Goal: Task Accomplishment & Management: Complete application form

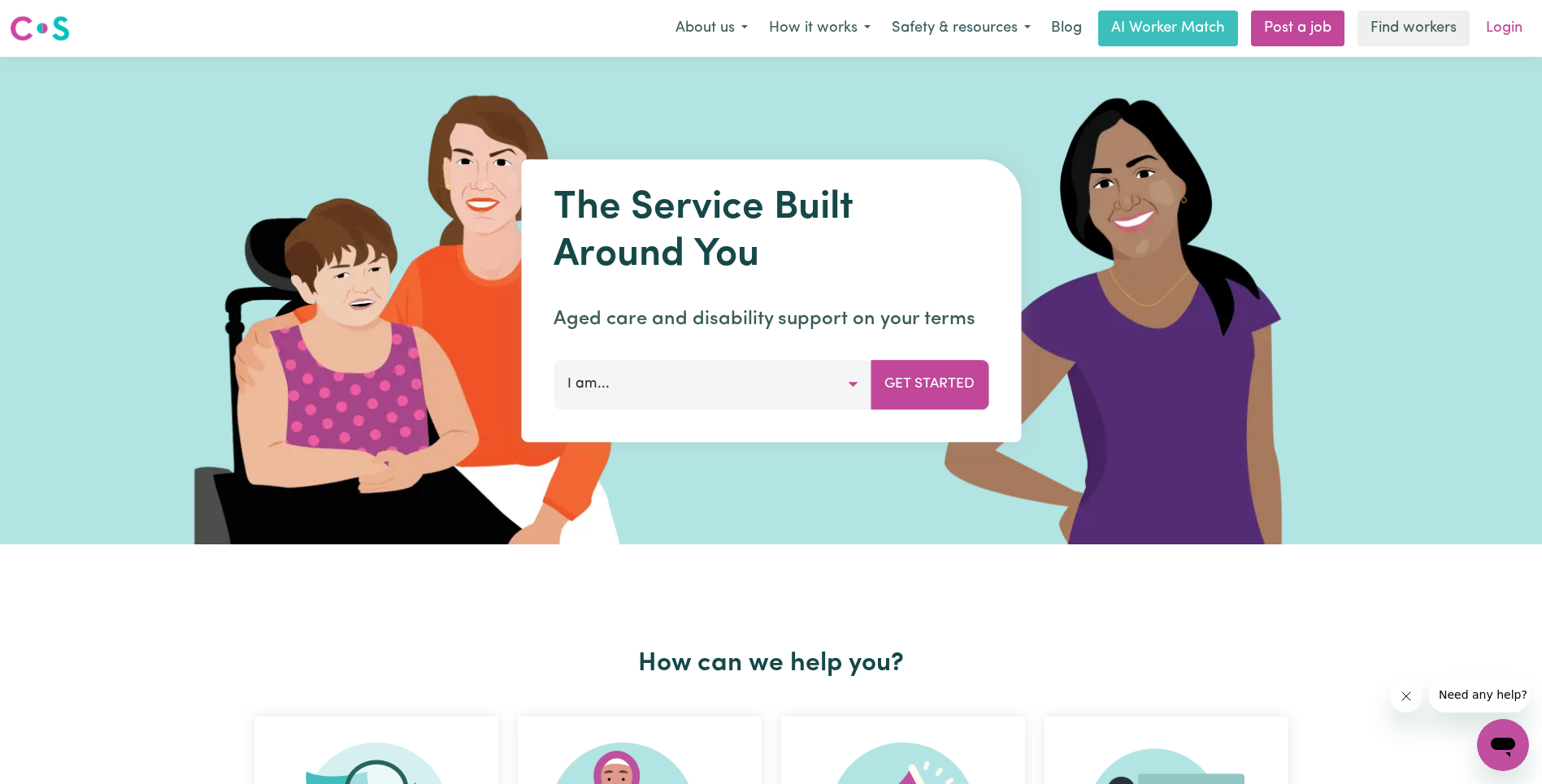
click at [1509, 30] on link "Login" at bounding box center [1504, 28] width 56 height 36
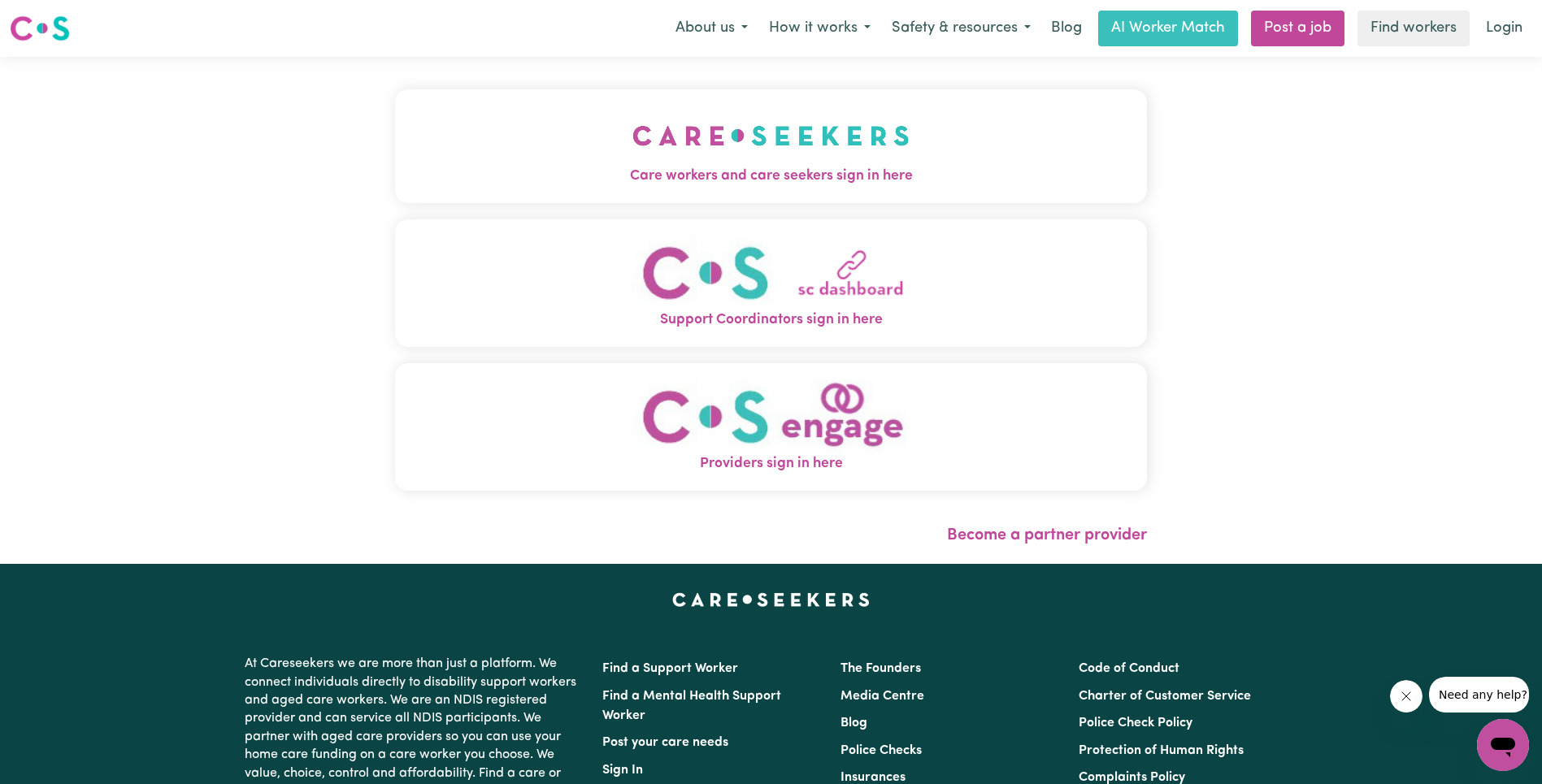
click at [416, 143] on button "Care workers and care seekers sign in here" at bounding box center [771, 146] width 752 height 114
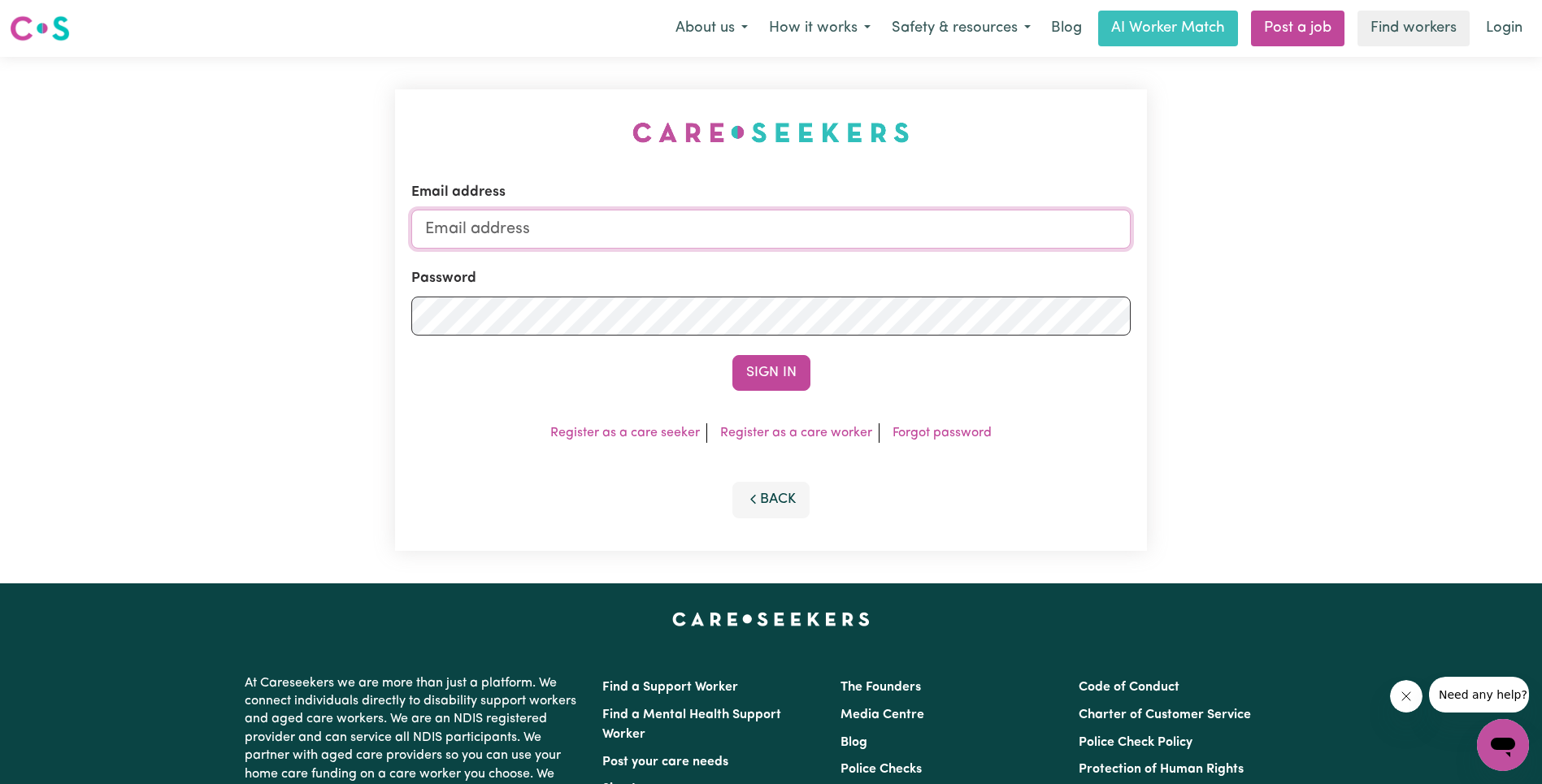
click at [749, 235] on input "Email address" at bounding box center [770, 229] width 719 height 39
type input "[EMAIL_ADDRESS][DOMAIN_NAME]"
click at [766, 377] on button "Sign In" at bounding box center [771, 373] width 78 height 36
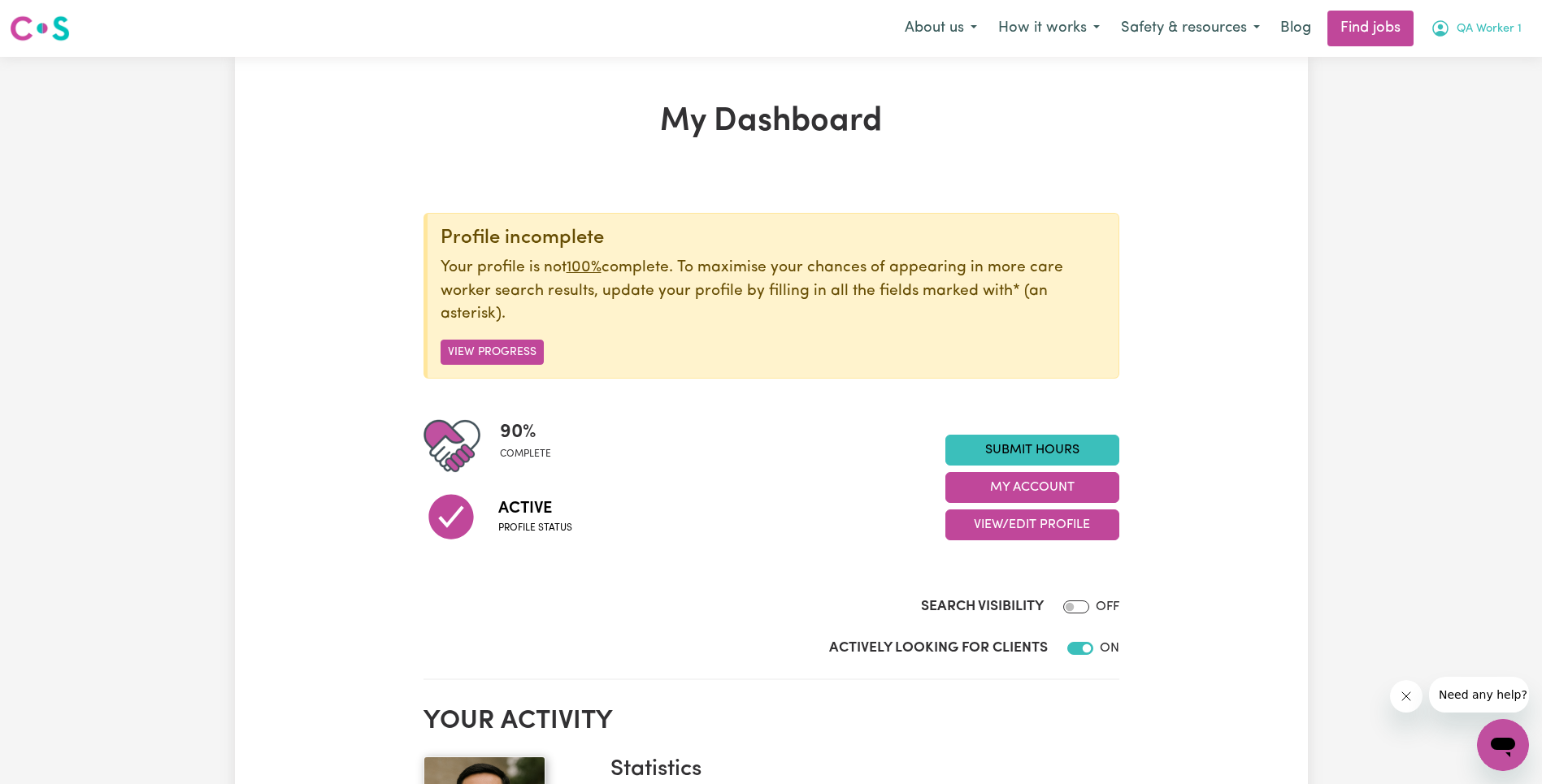
click at [1503, 30] on span "QA Worker 1" at bounding box center [1489, 29] width 65 height 18
click at [1479, 53] on link "My Account" at bounding box center [1467, 62] width 128 height 31
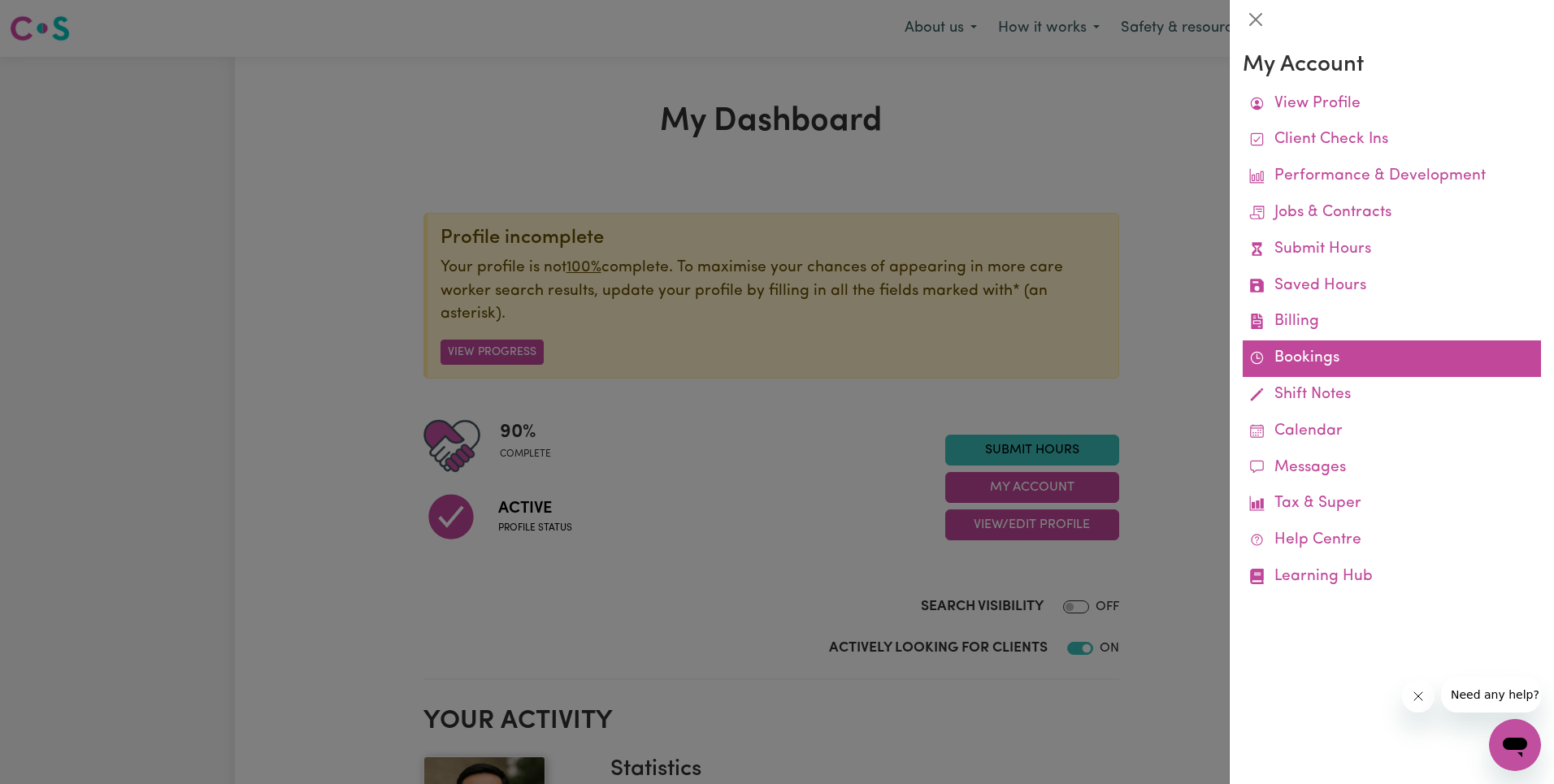
click at [1277, 358] on link "Bookings" at bounding box center [1392, 359] width 298 height 37
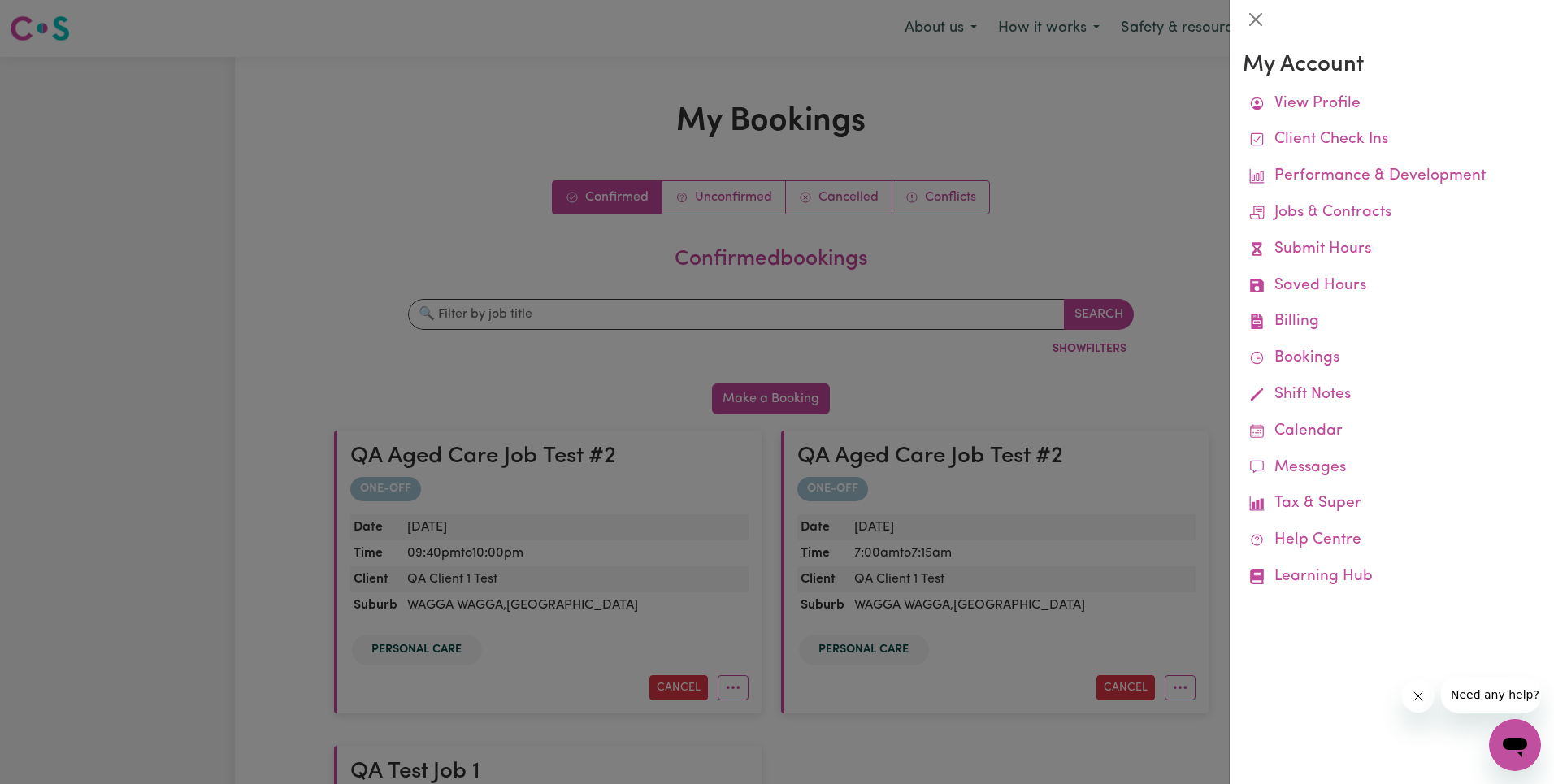
click at [999, 201] on div at bounding box center [777, 392] width 1554 height 784
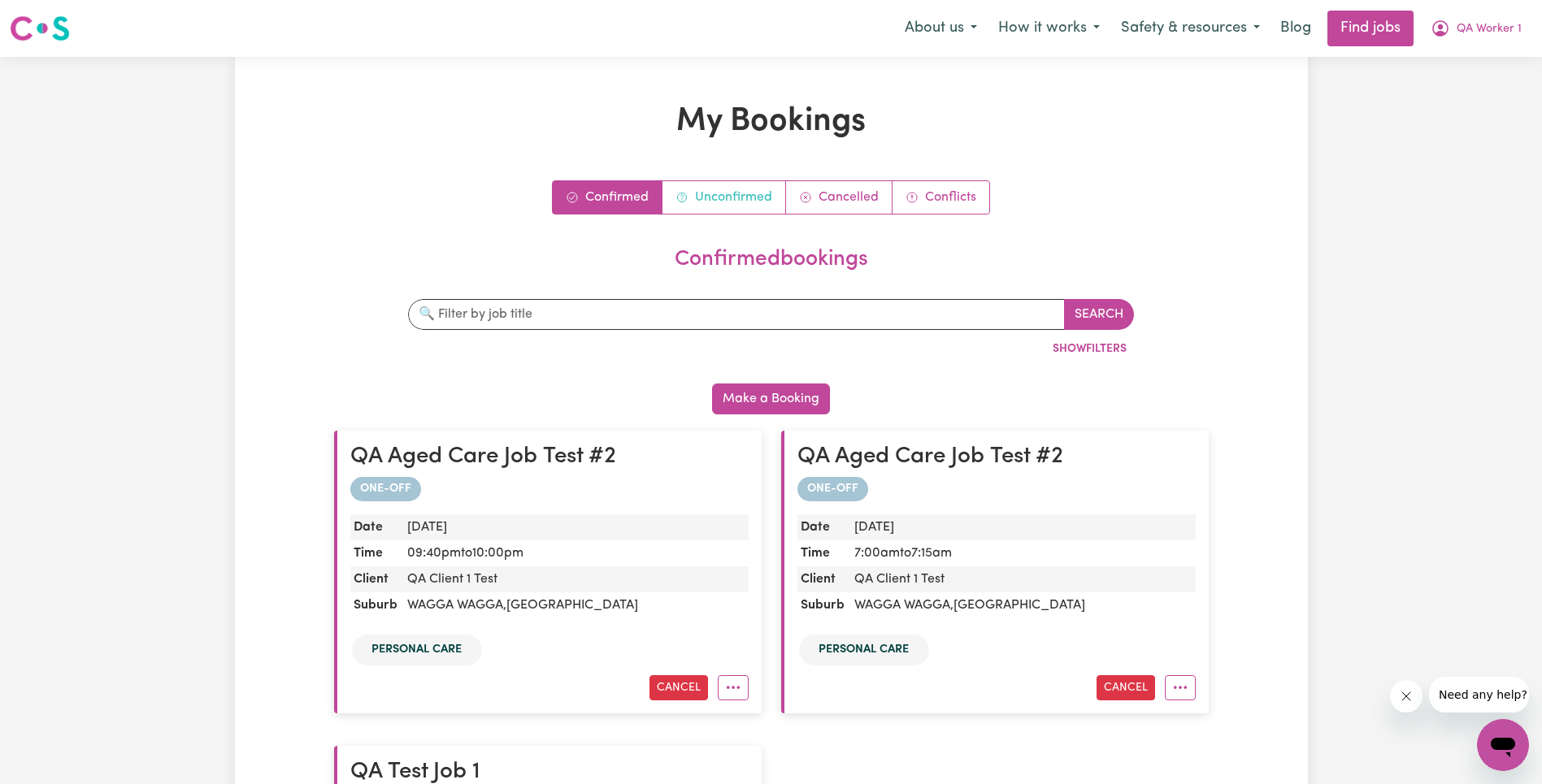
click at [719, 189] on link "Unconfirmed" at bounding box center [724, 197] width 123 height 33
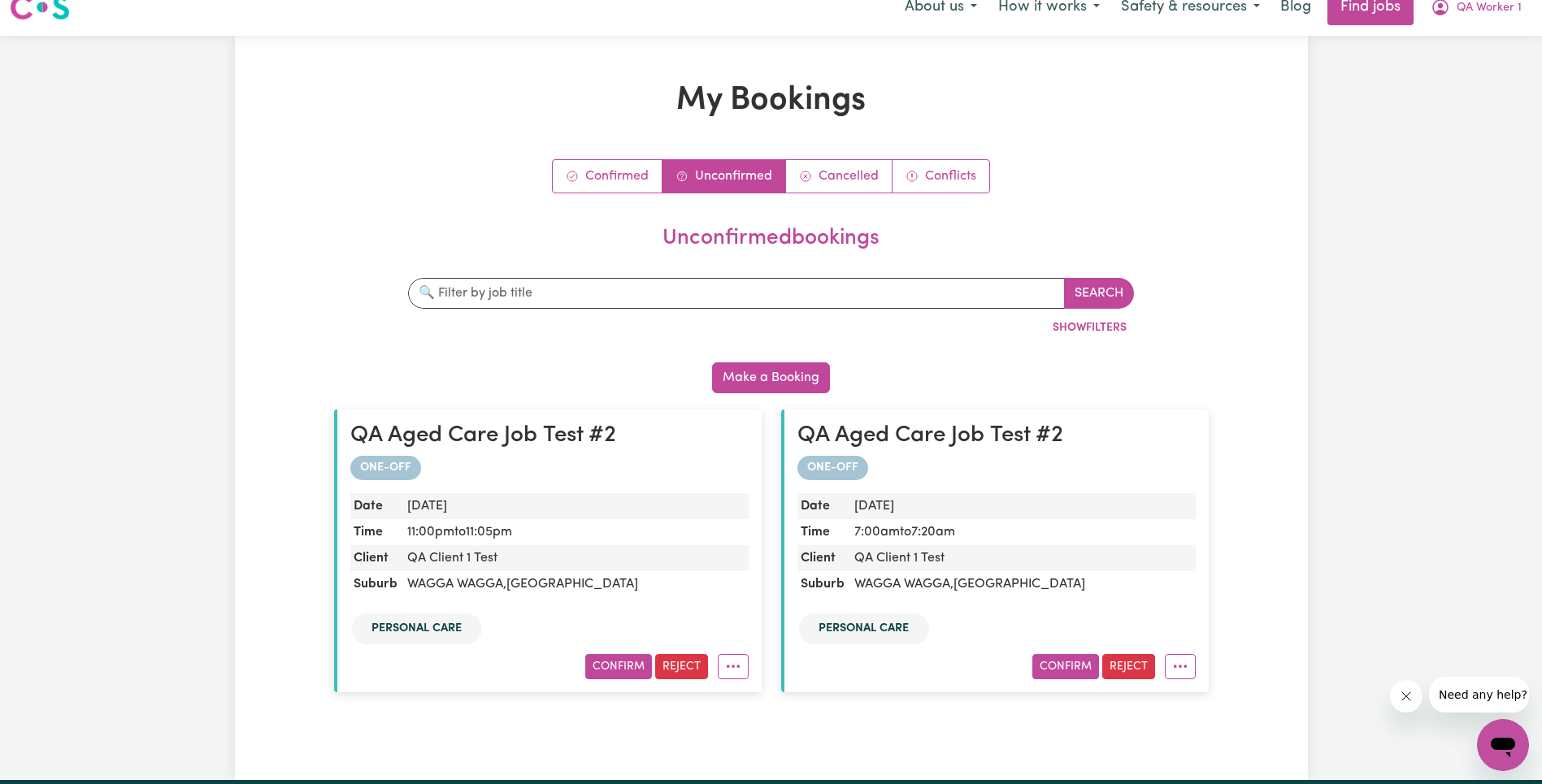
scroll to position [32, 0]
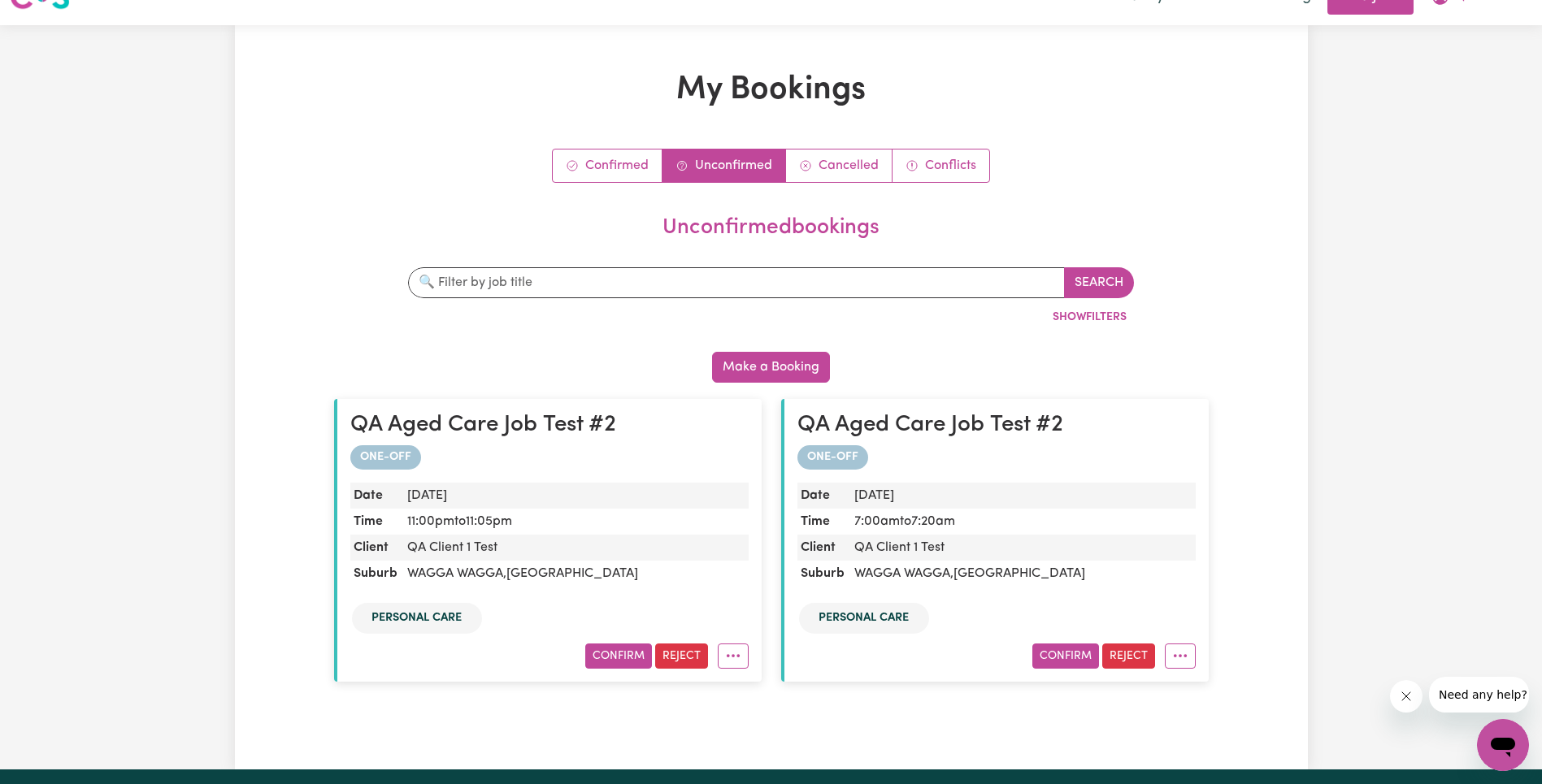
click at [610, 663] on button "Confirm" at bounding box center [619, 656] width 67 height 26
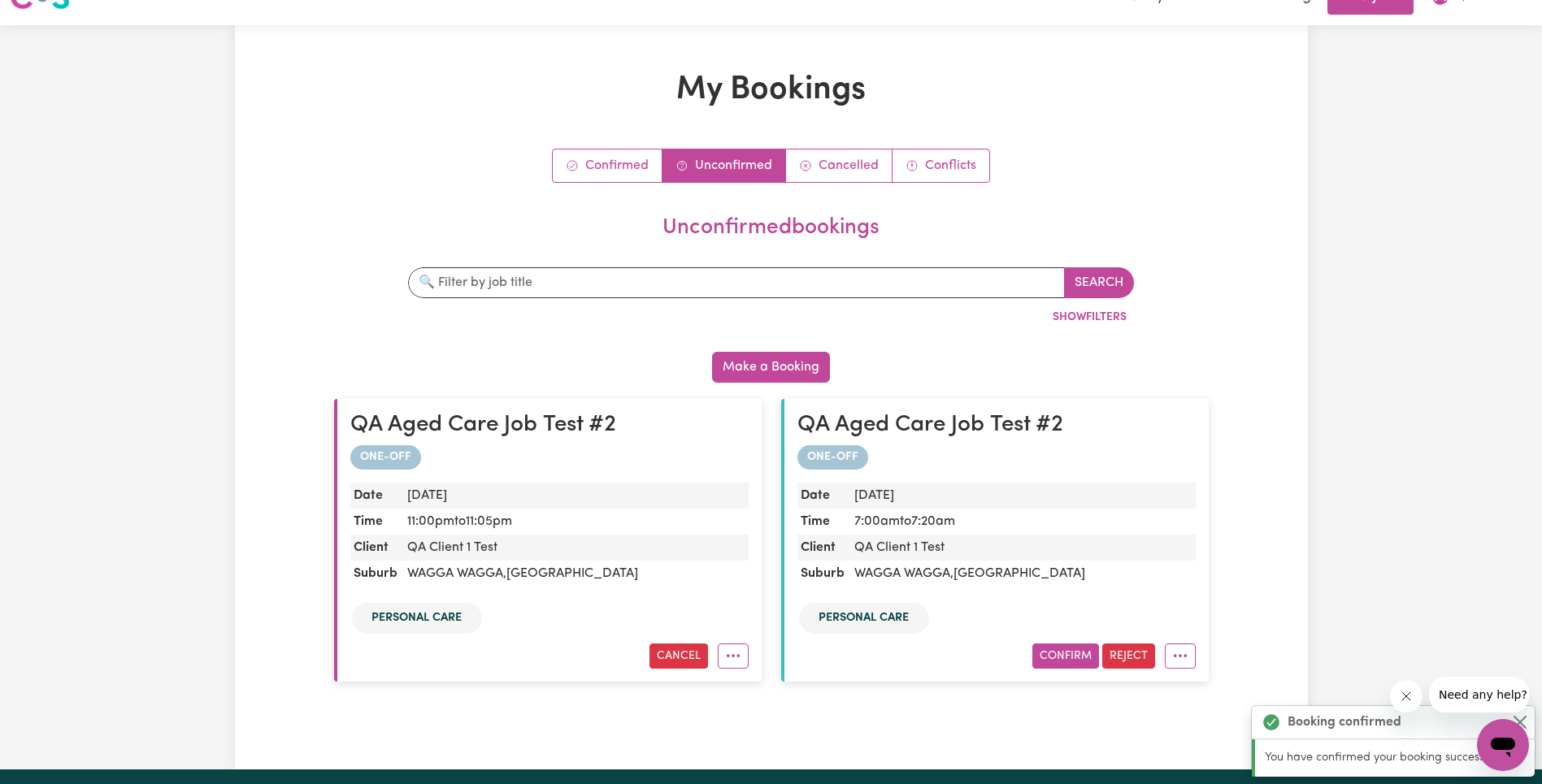
scroll to position [0, 0]
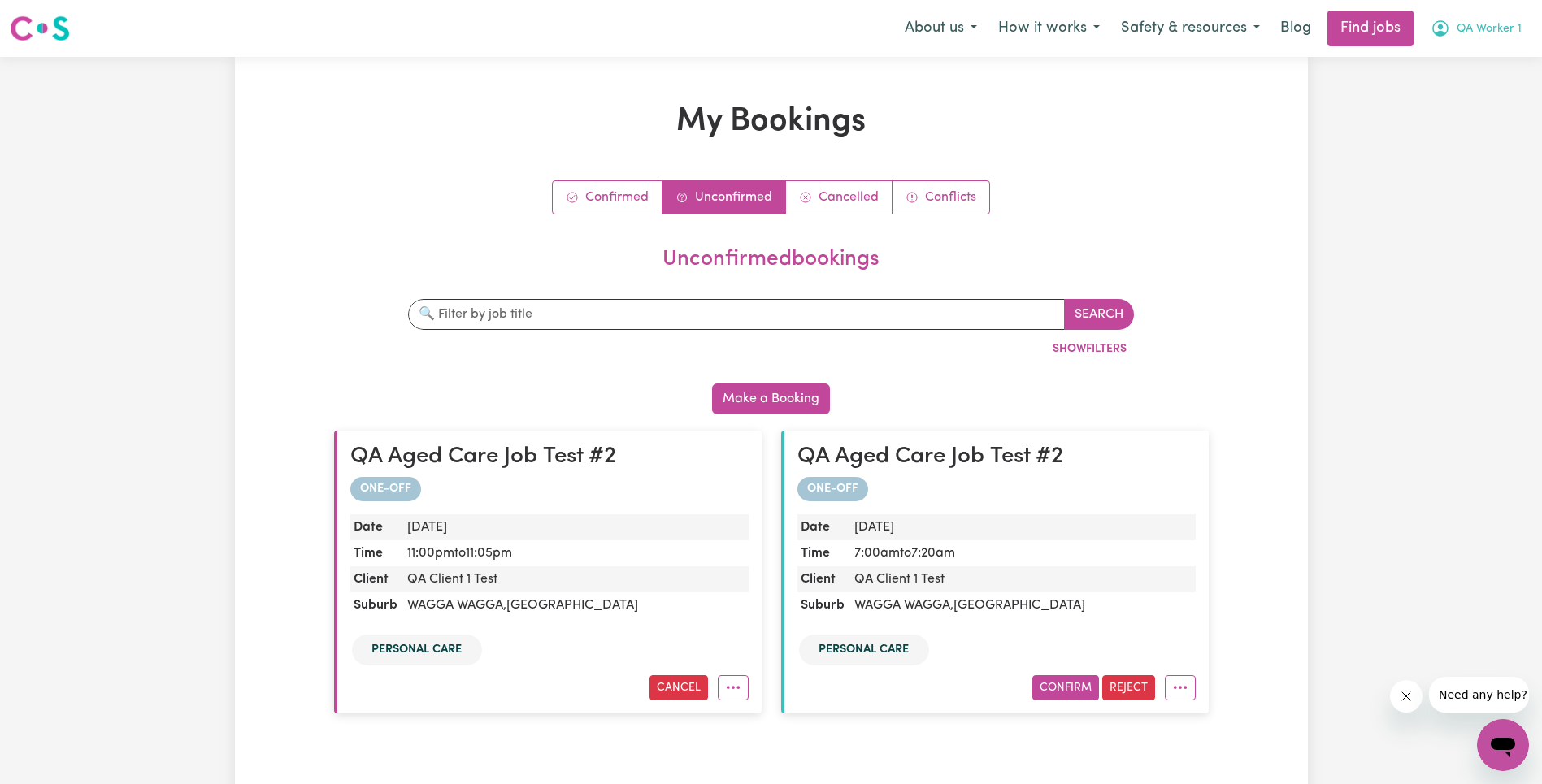
click at [1494, 20] on span "QA Worker 1" at bounding box center [1489, 29] width 65 height 18
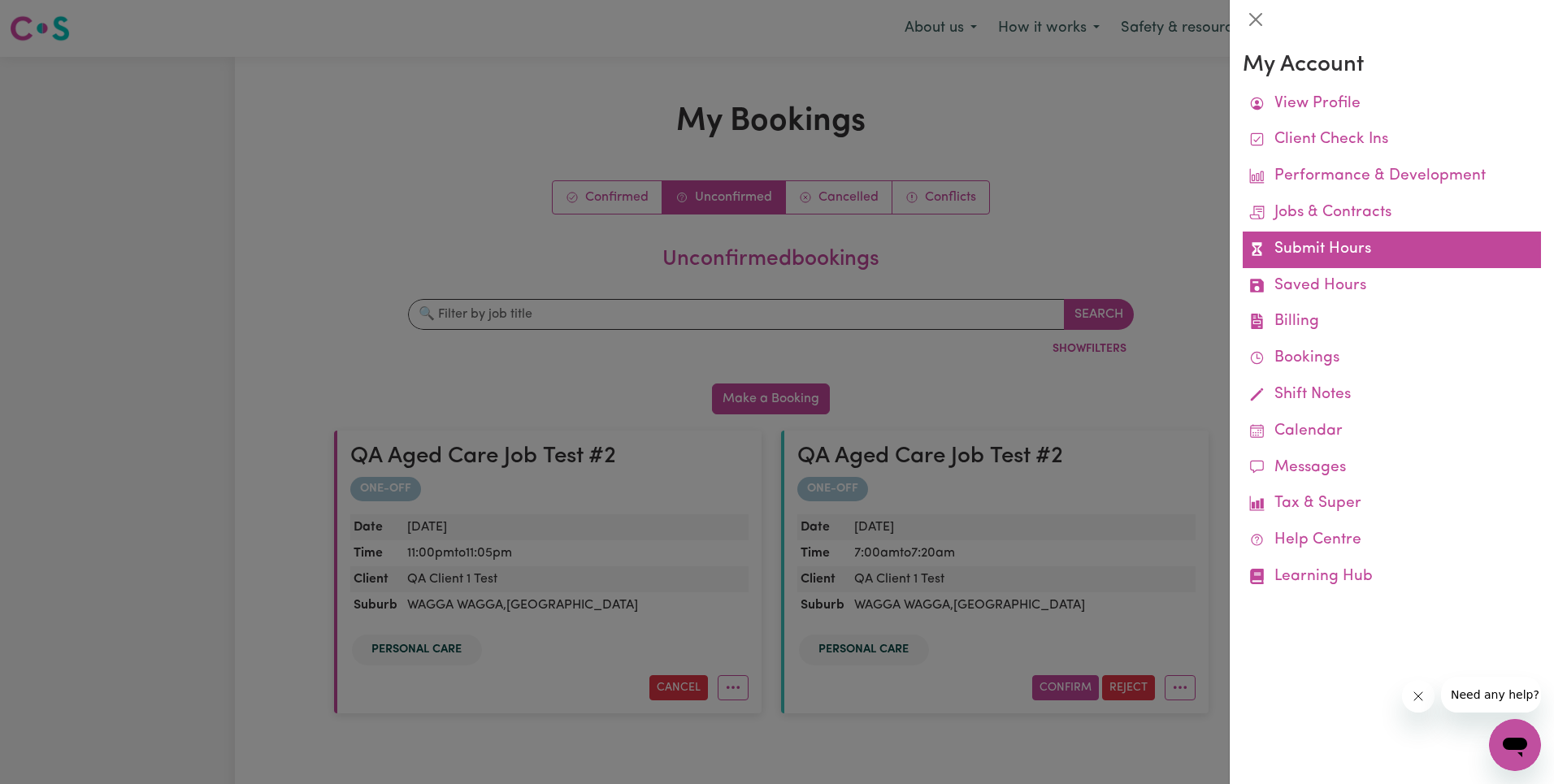
click at [1304, 255] on link "Submit Hours" at bounding box center [1392, 250] width 298 height 37
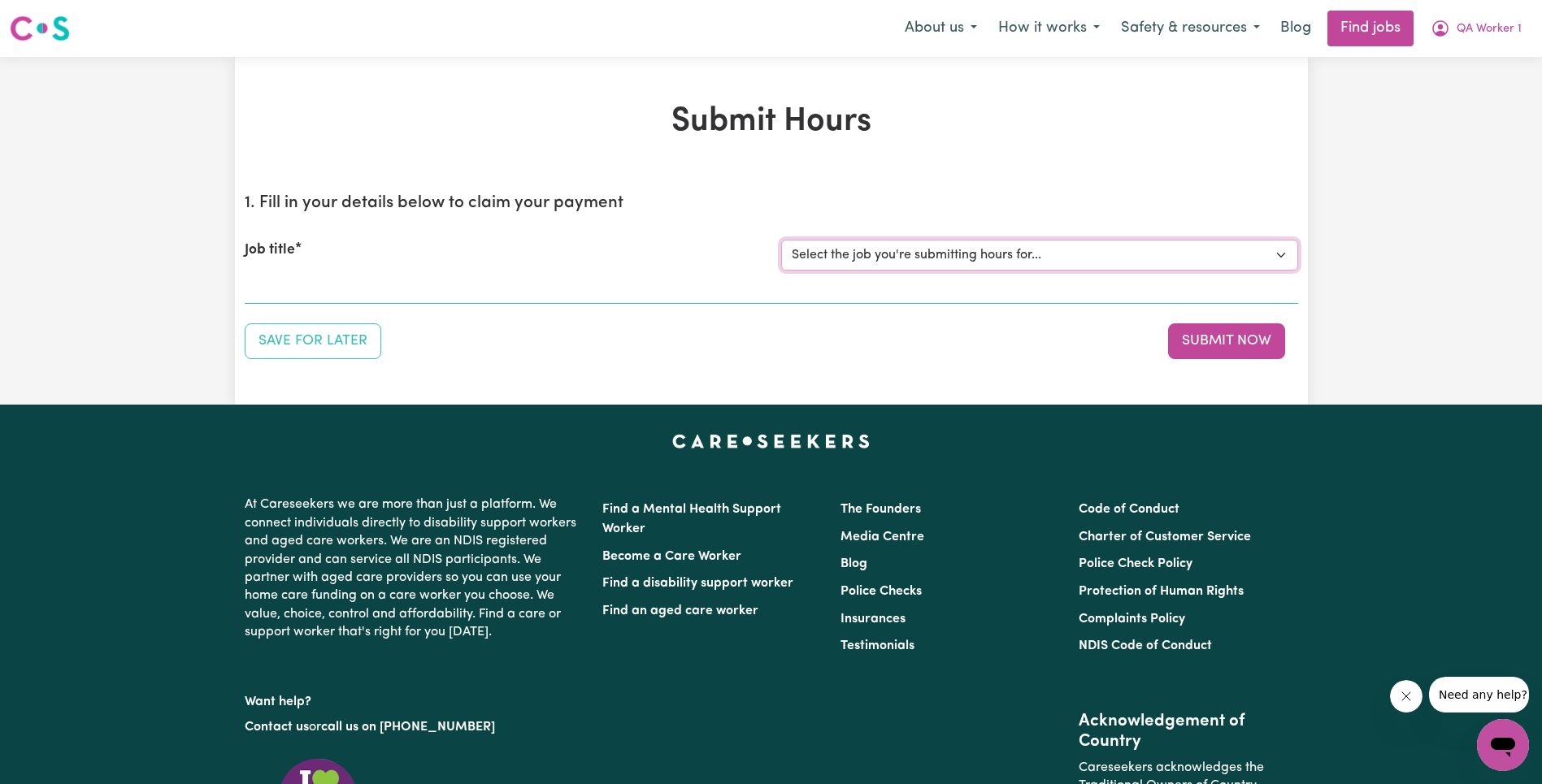
click at [928, 265] on select "Select the job you're submitting hours for... [QA Client 1 Test] QA Aged Care J…" at bounding box center [1039, 254] width 517 height 31
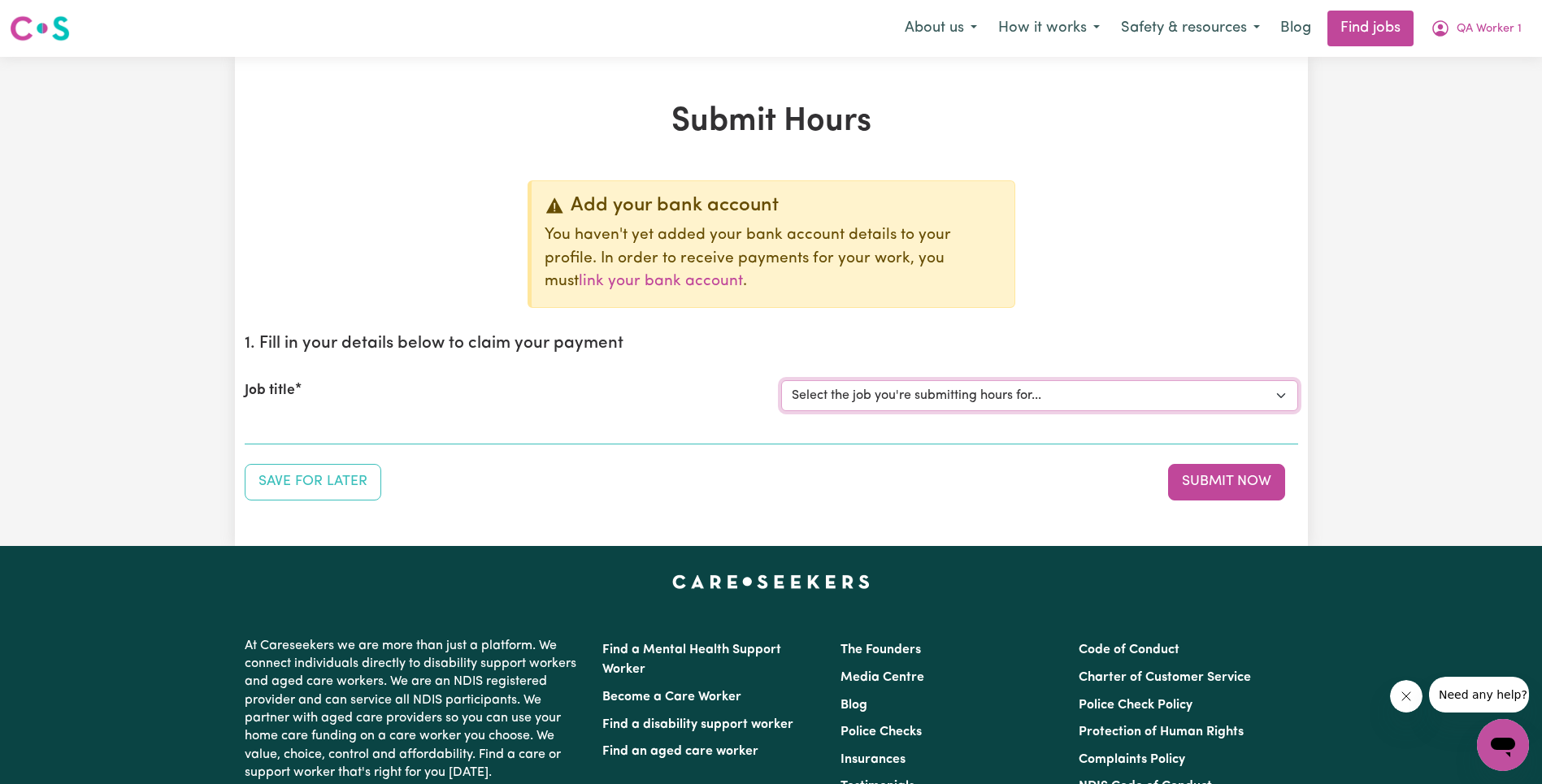
select select "15199"
click at [781, 380] on select "Select the job you're submitting hours for... [QA Client 1 Test] QA Aged Care J…" at bounding box center [1039, 395] width 517 height 31
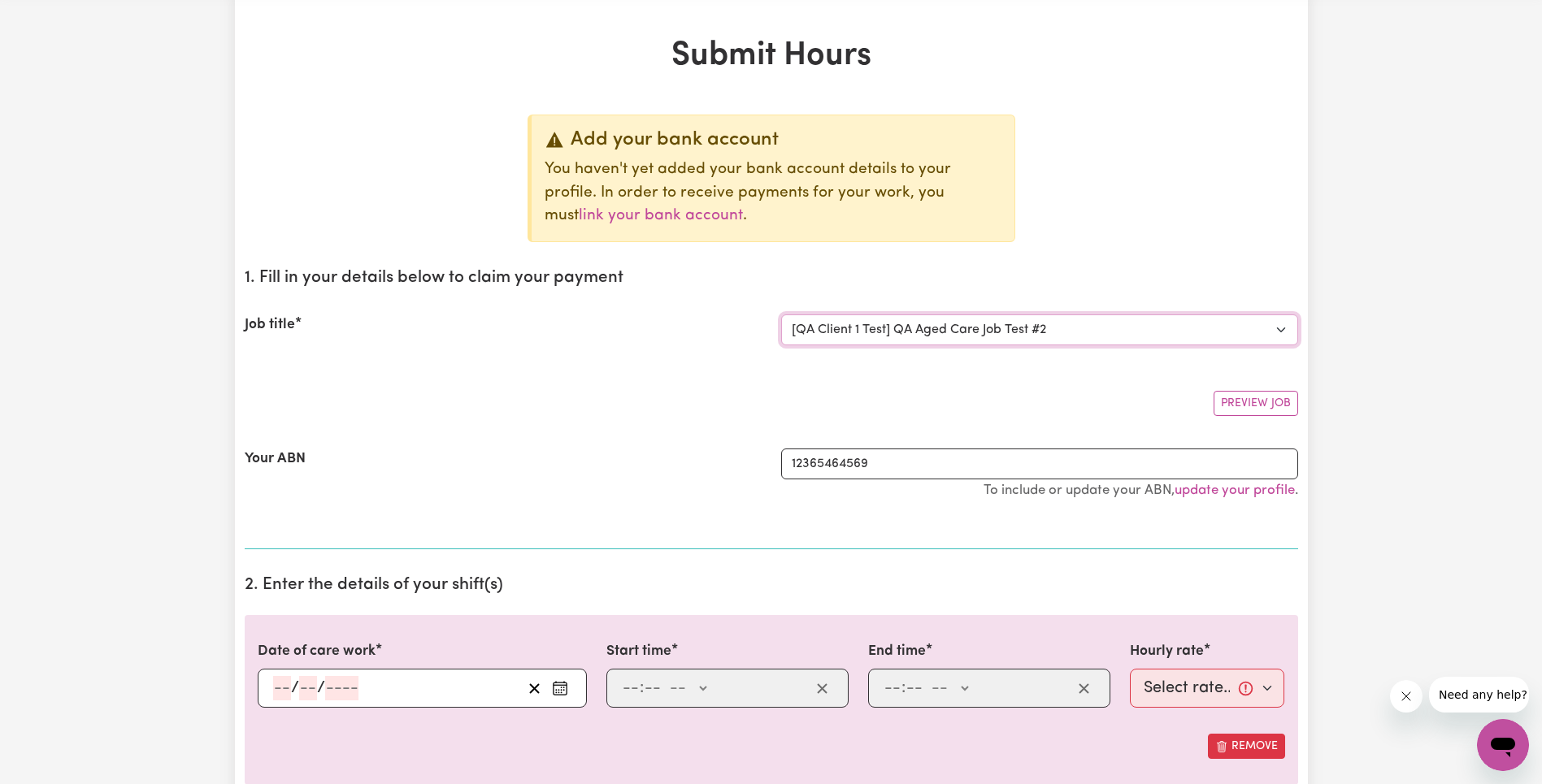
scroll to position [219, 0]
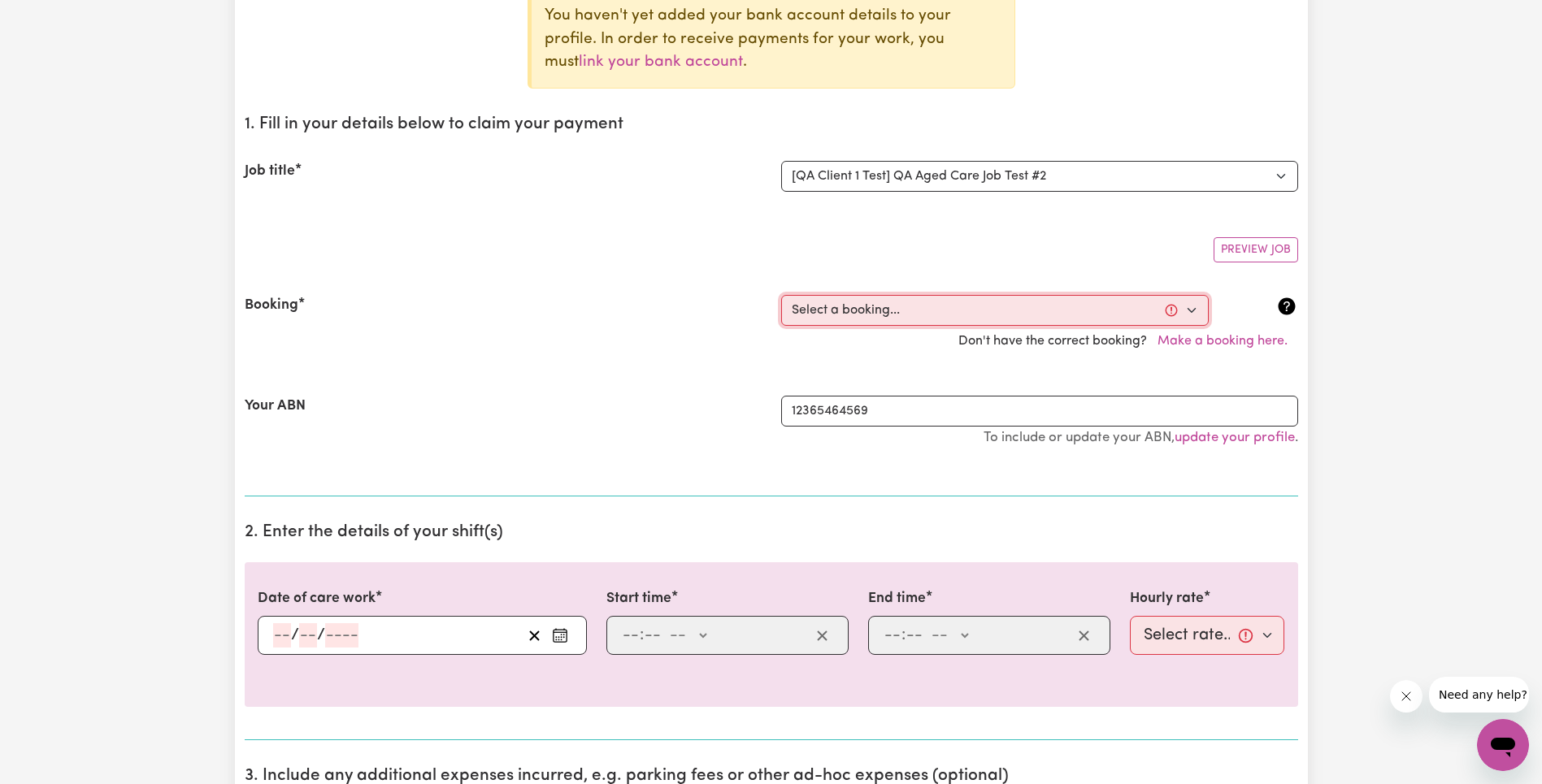
click at [872, 316] on select "Select a booking... [DATE] 7:00am to 7:15am (ONE-OFF) [DATE] 7:00am to 7:20am (…" at bounding box center [995, 310] width 428 height 31
select select "369168"
click at [781, 295] on select "Select a booking... [DATE] 7:00am to 7:15am (ONE-OFF) [DATE] 7:00am to 7:20am (…" at bounding box center [995, 310] width 428 height 31
type input "[DATE]"
type input "7"
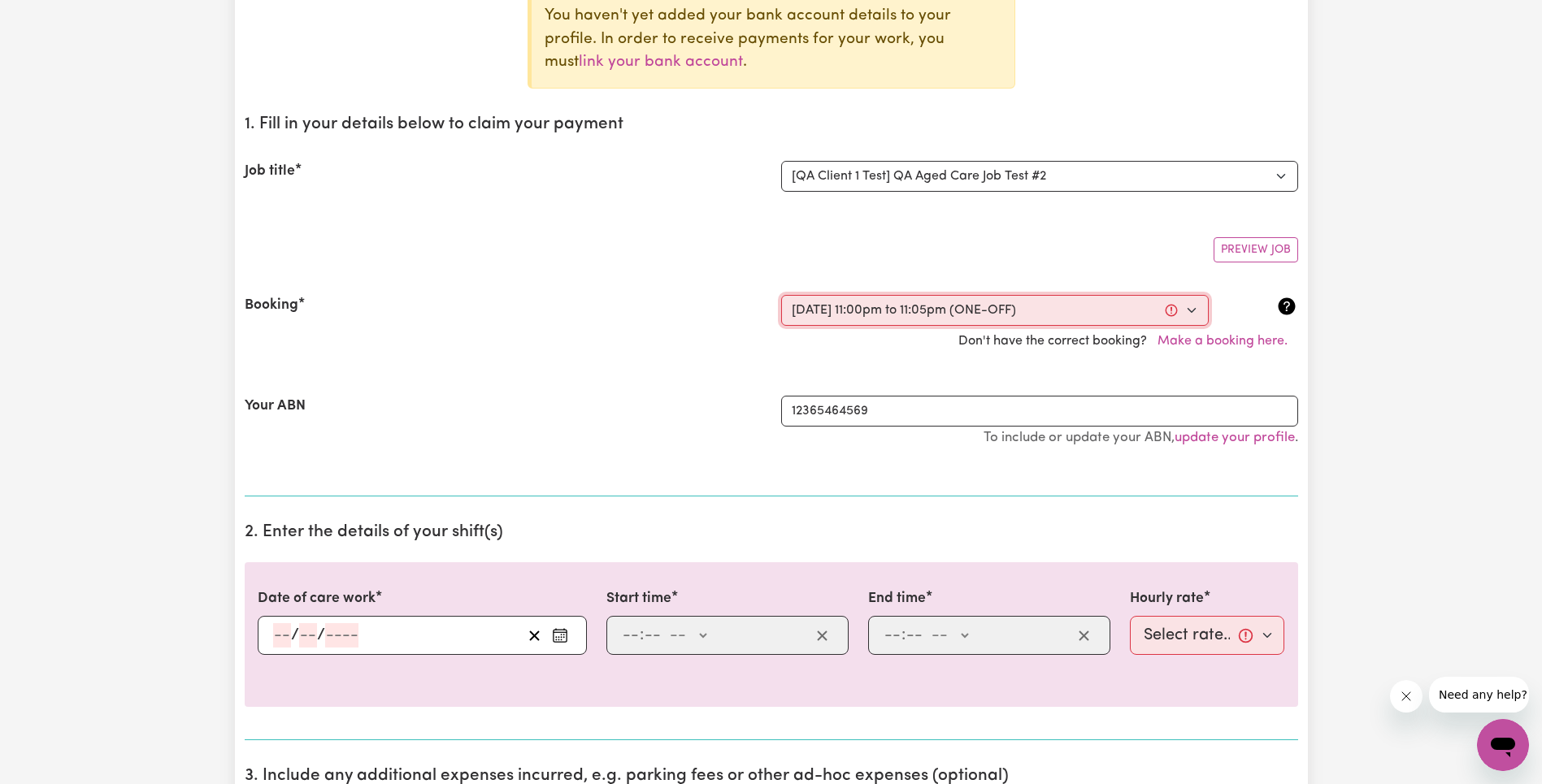
type input "10"
type input "2025"
type input "23:00"
type input "11"
type input "0"
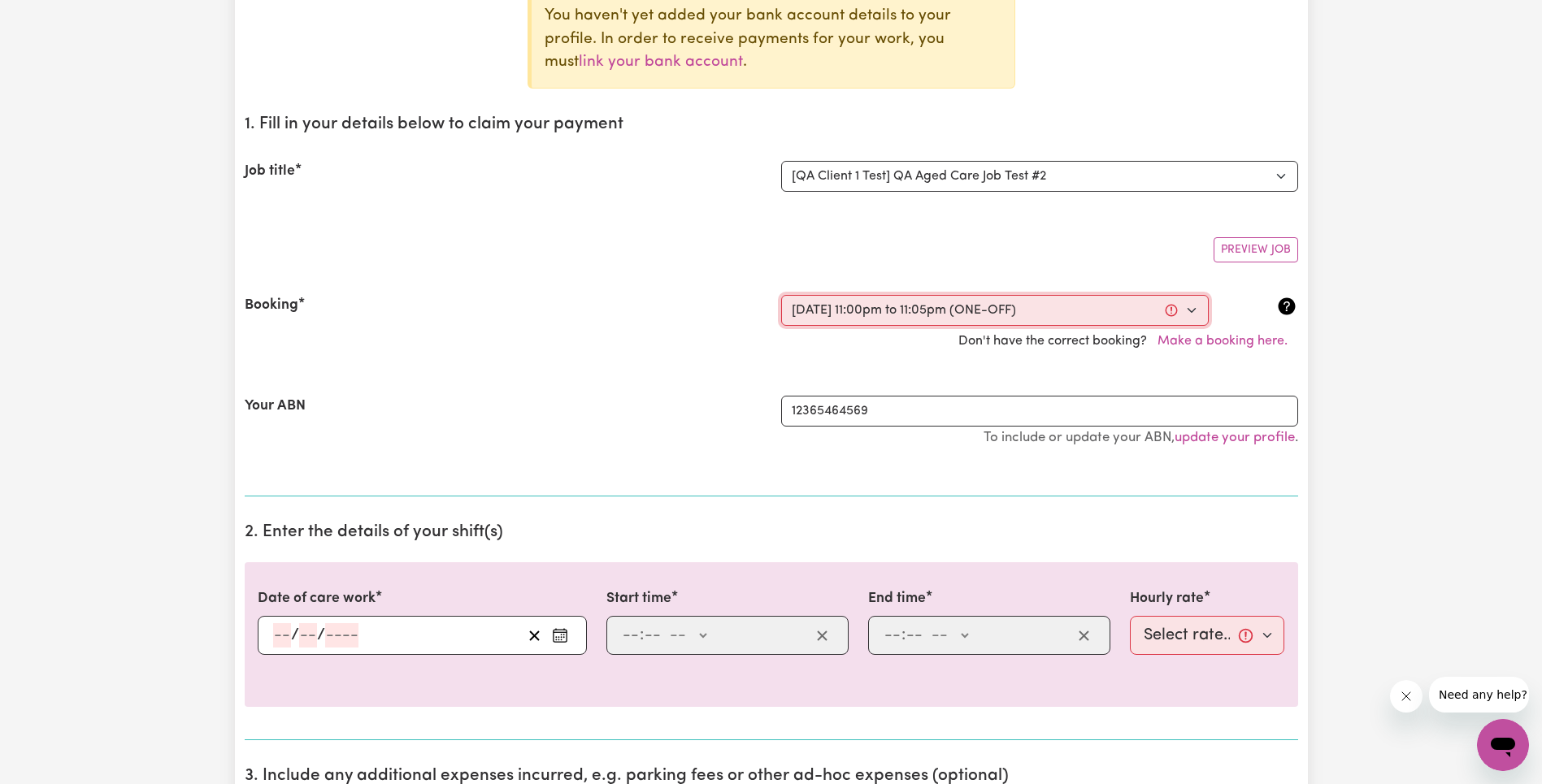
select select "pm"
type input "23:05"
type input "11"
type input "5"
select select "pm"
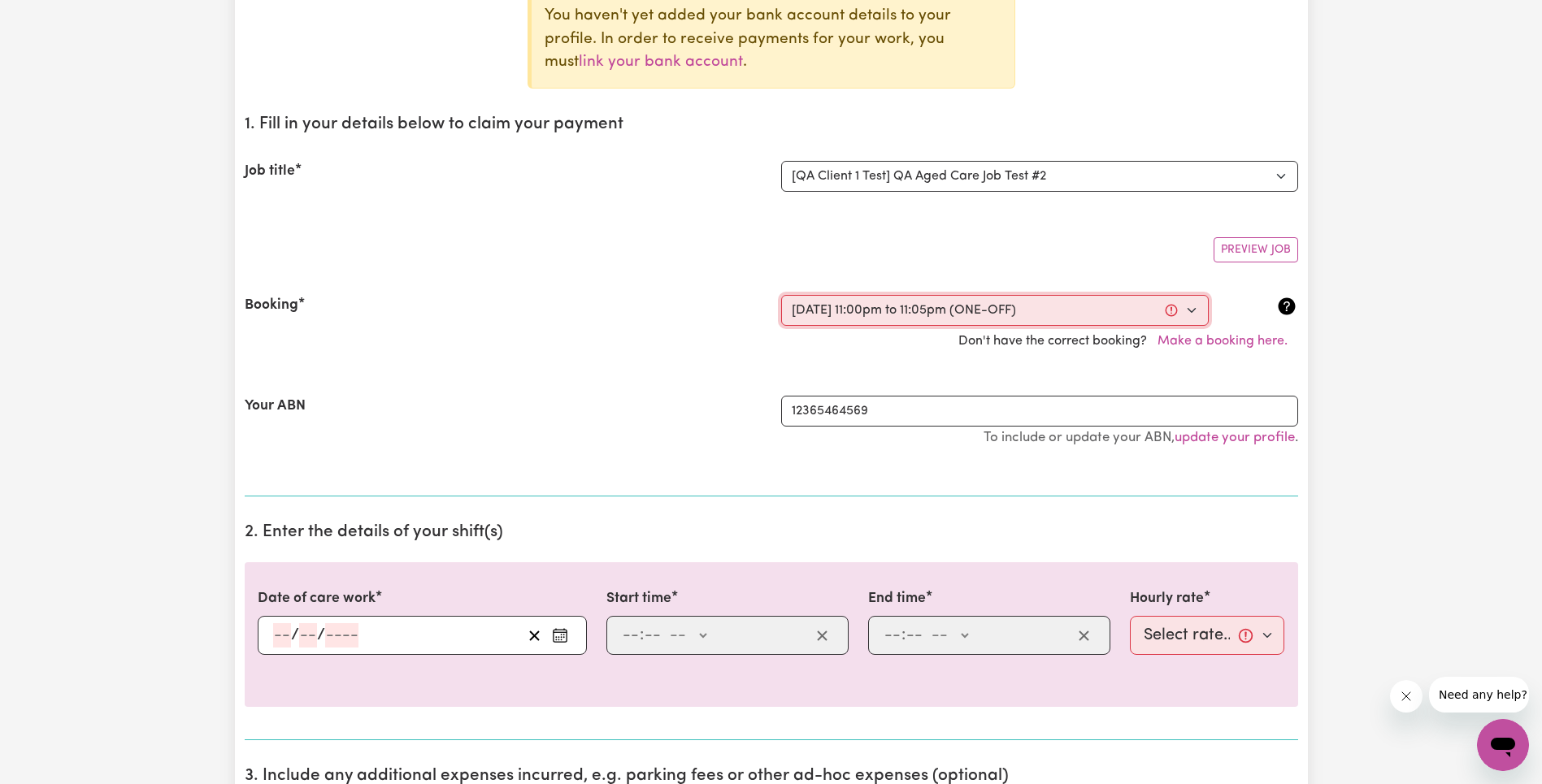
select select "22-Weekday"
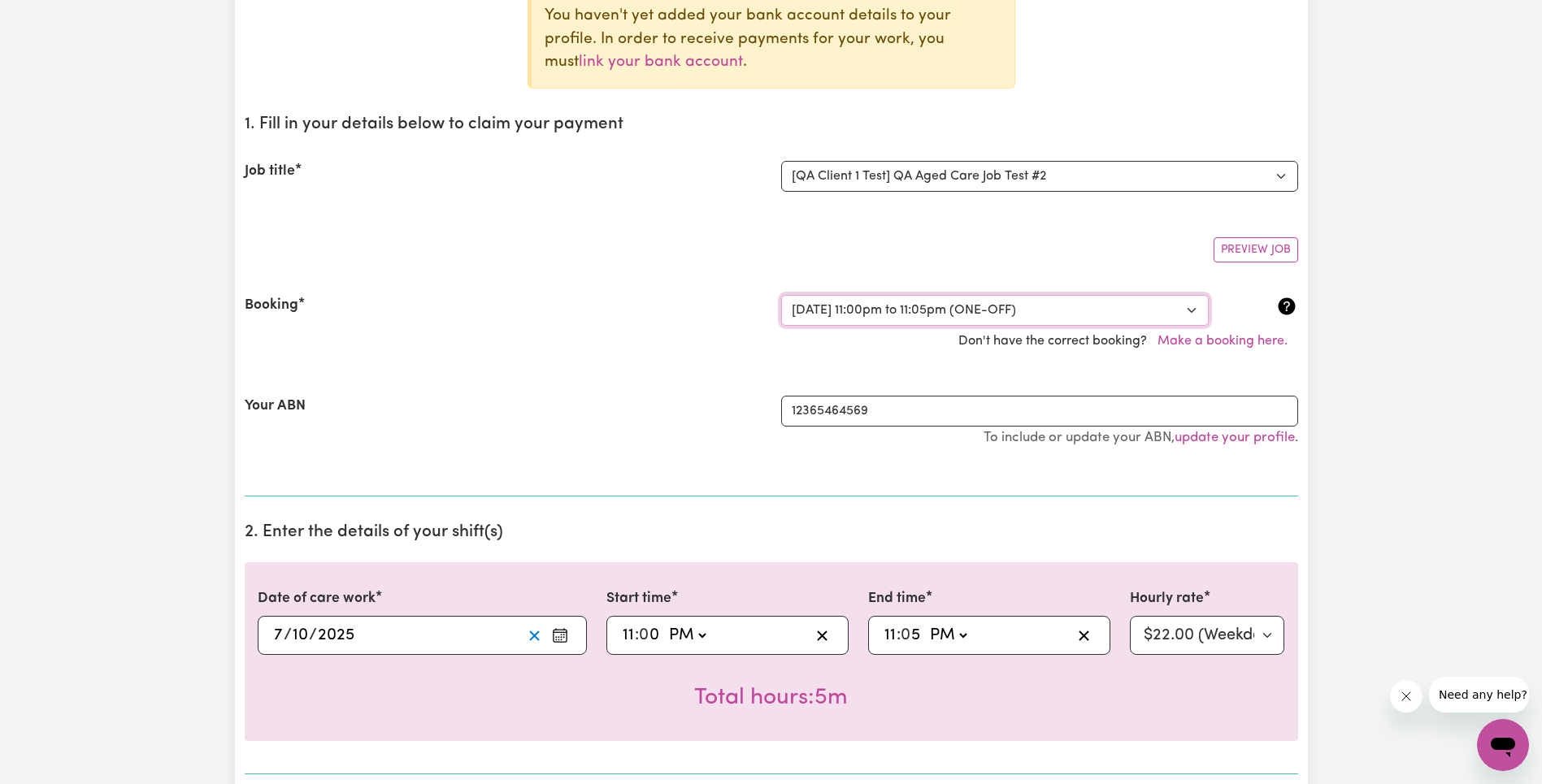
scroll to position [294, 0]
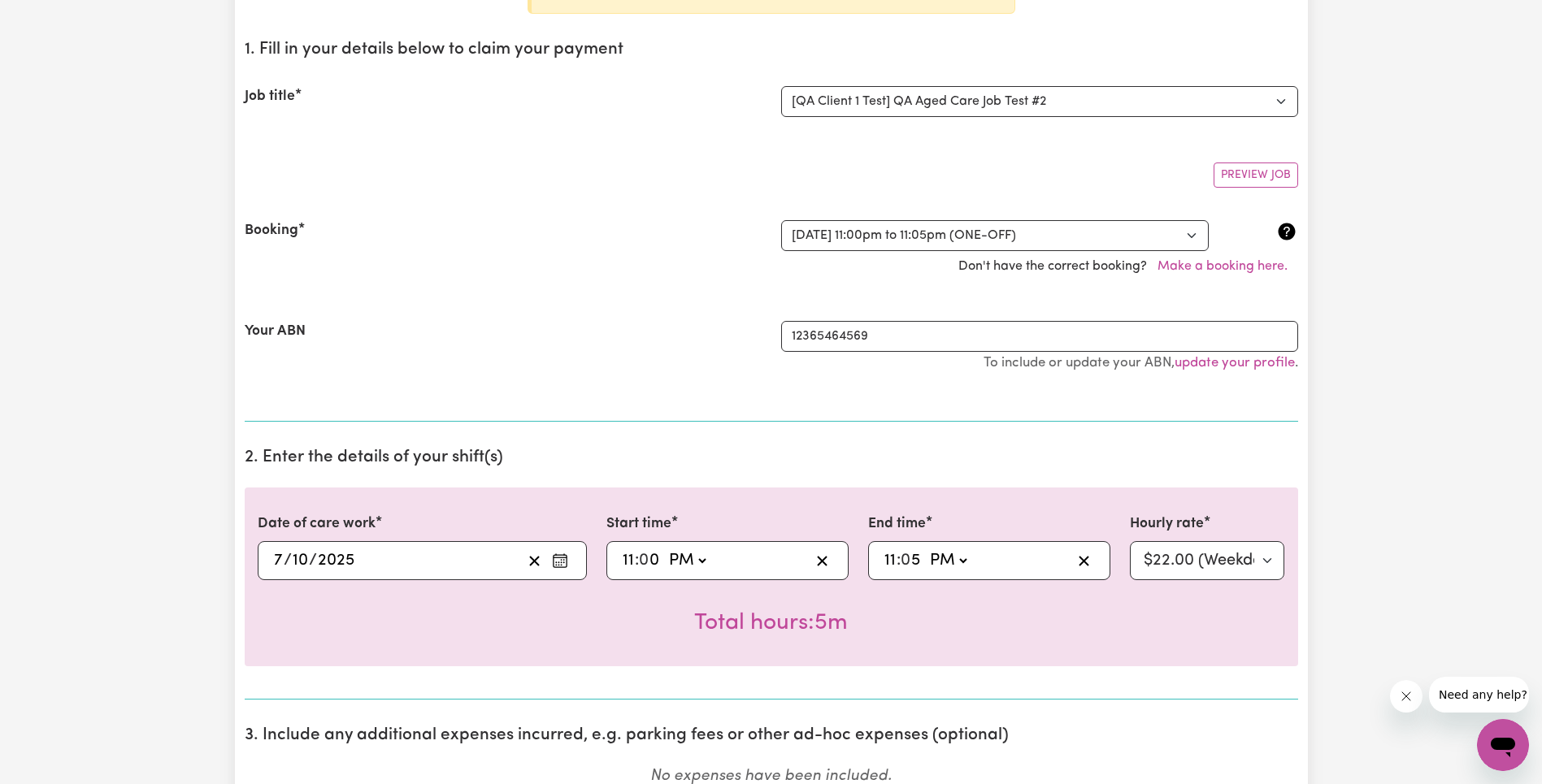
click at [621, 556] on input "11" at bounding box center [628, 561] width 13 height 25
type input "20:00"
type input "8"
type input "20:05"
type input "8"
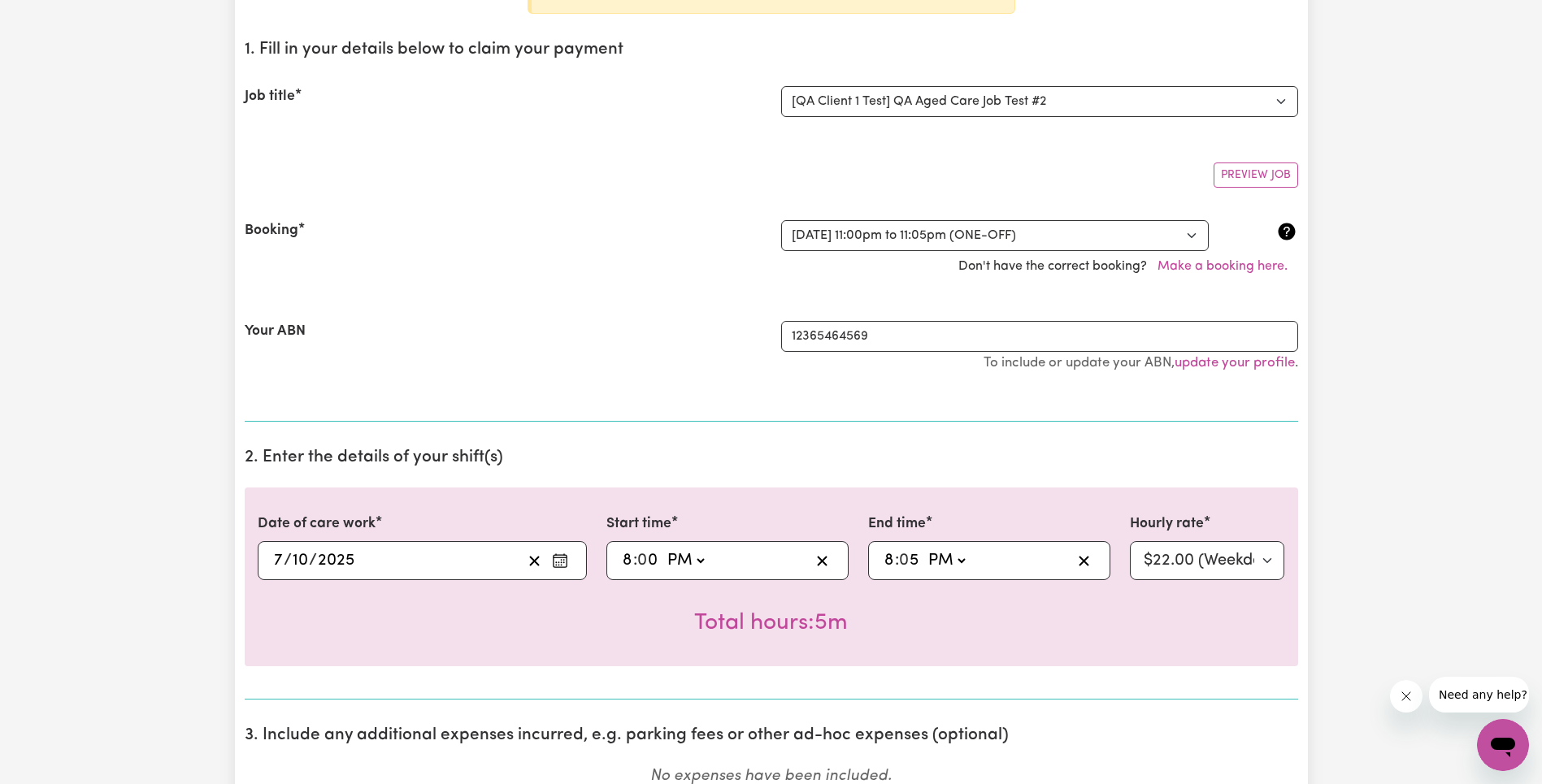
click at [775, 439] on section "2. Enter the details of your shift(s) Date of care work [DATE] [DATE] Start tim…" at bounding box center [771, 567] width 1054 height 265
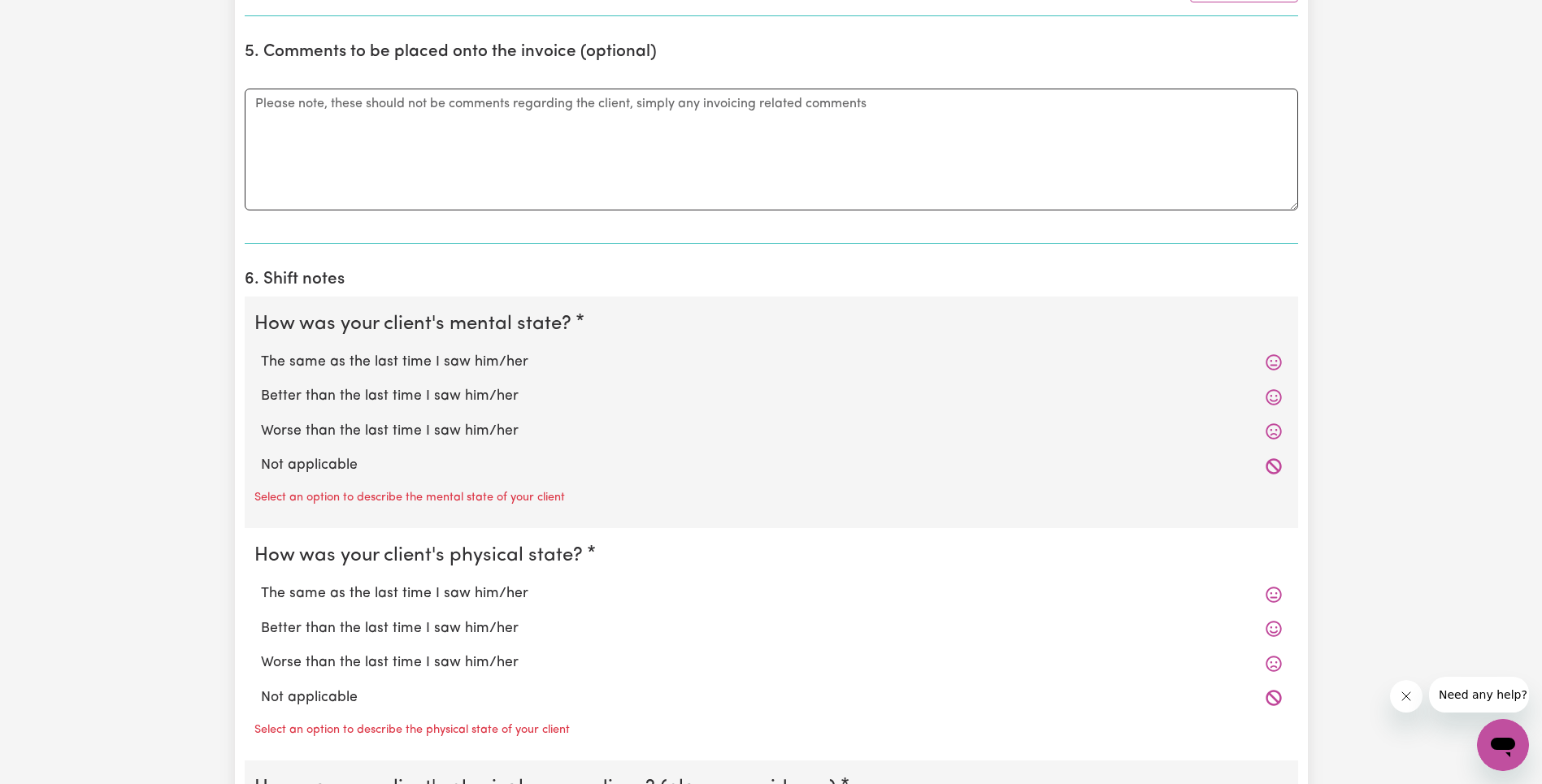
scroll to position [1396, 0]
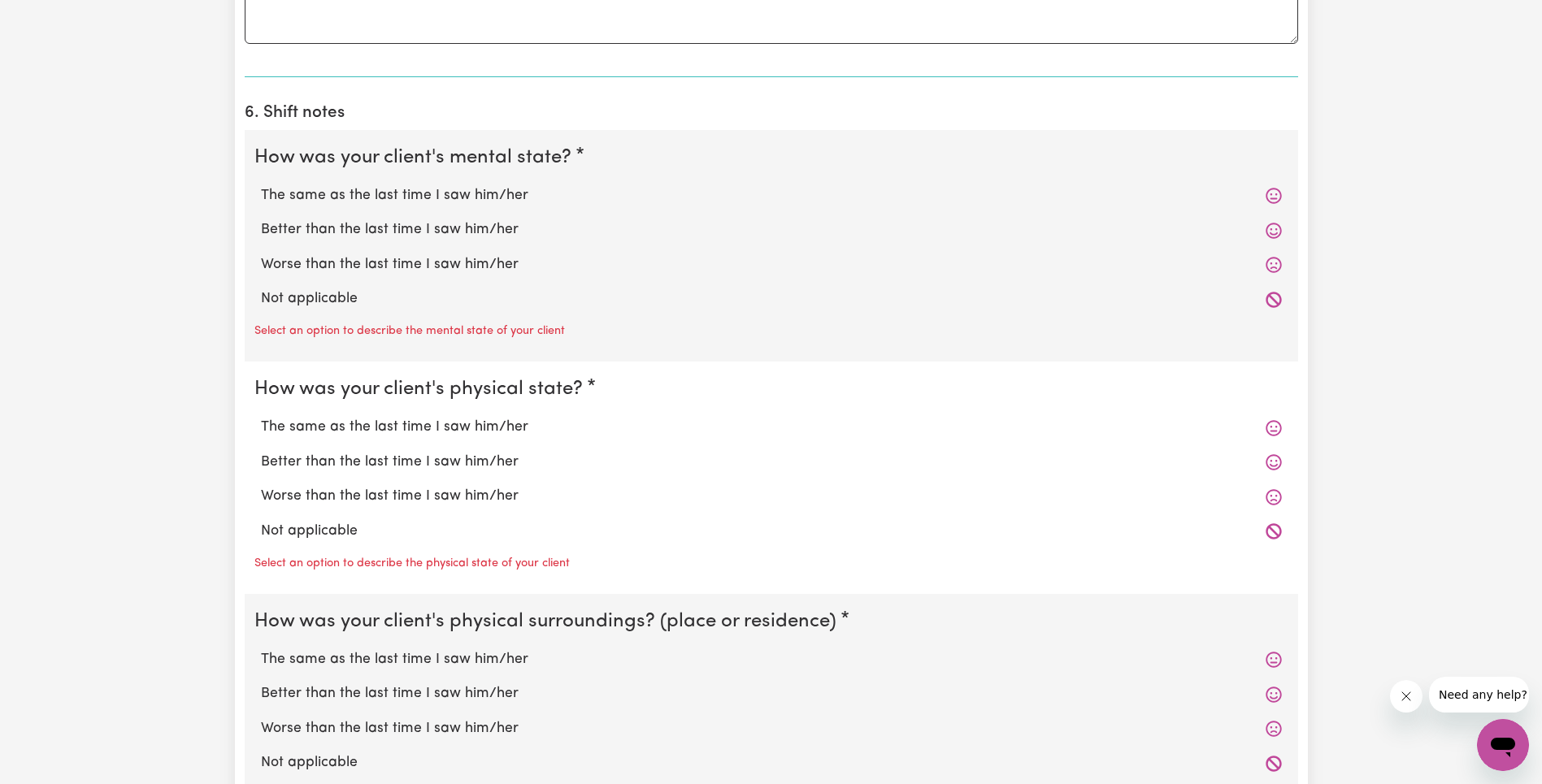
click at [330, 300] on label "Not applicable" at bounding box center [771, 299] width 1021 height 21
click at [261, 289] on input "Not applicable" at bounding box center [260, 288] width 1 height 1
radio input "true"
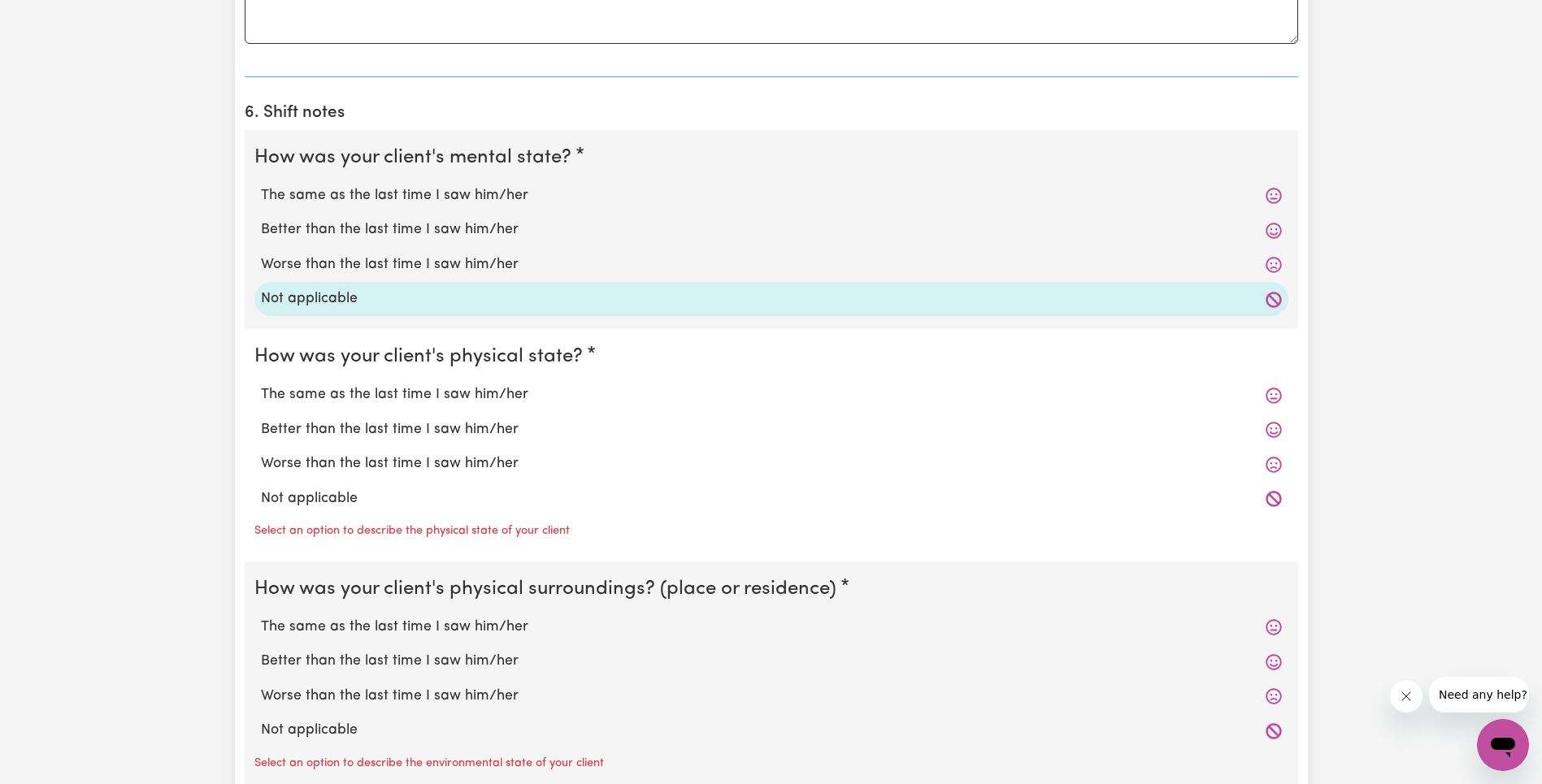
click at [339, 497] on label "Not applicable" at bounding box center [771, 499] width 1021 height 21
click at [261, 488] on input "Not applicable" at bounding box center [260, 487] width 1 height 1
radio input "true"
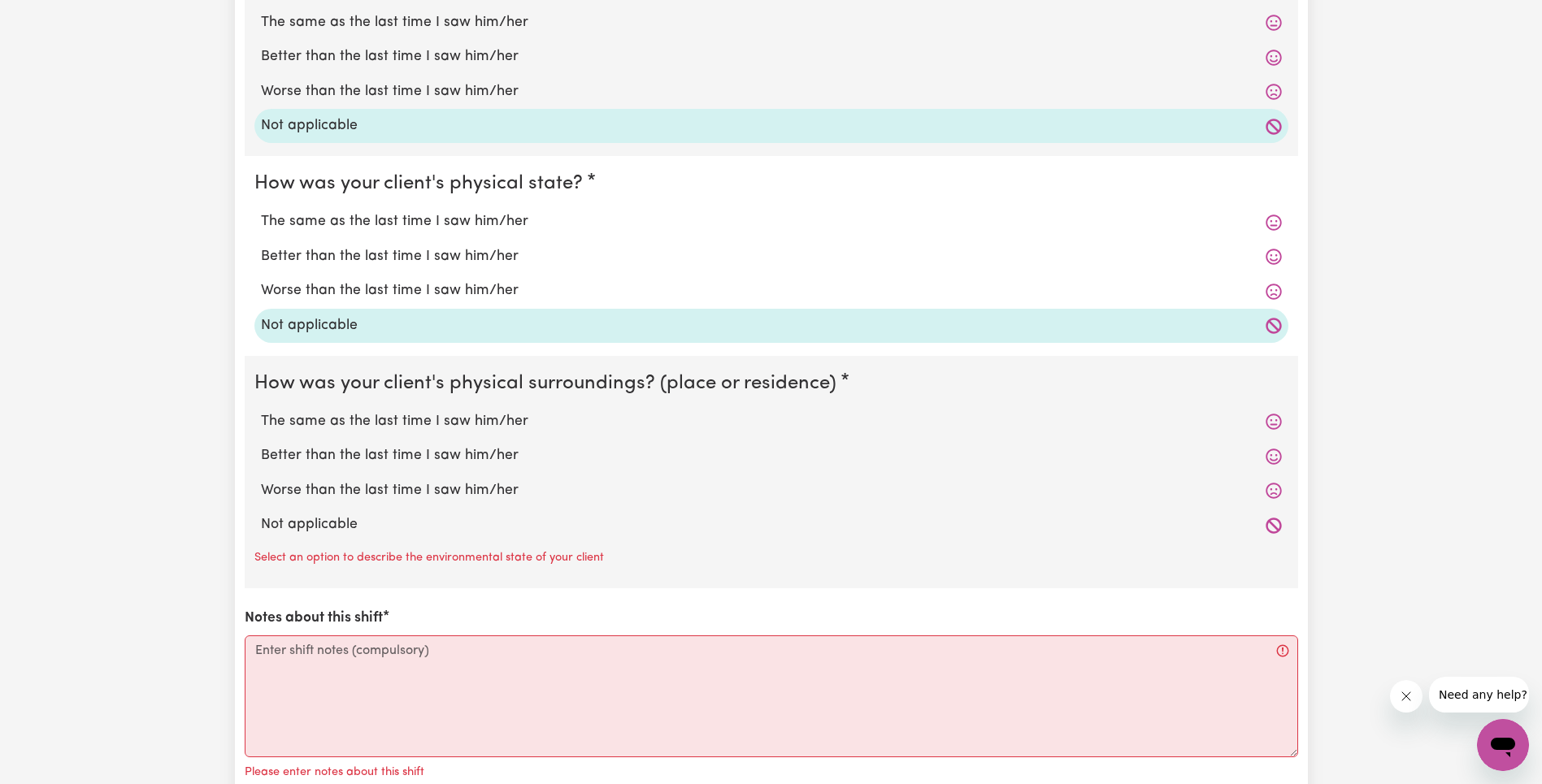
scroll to position [1737, 0]
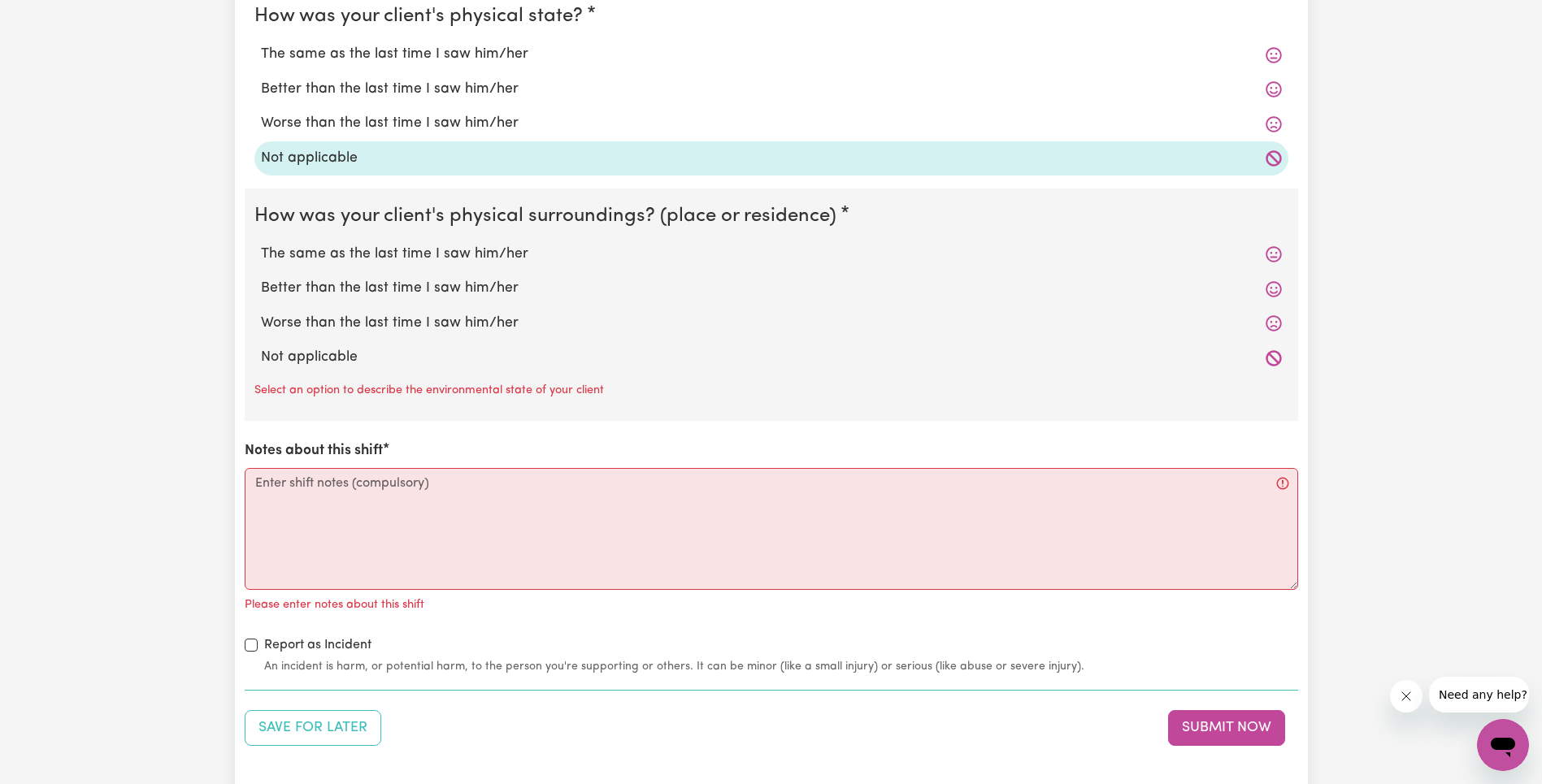
click at [336, 353] on label "Not applicable" at bounding box center [771, 357] width 1021 height 21
click at [261, 347] on input "Not applicable" at bounding box center [260, 346] width 1 height 1
radio input "true"
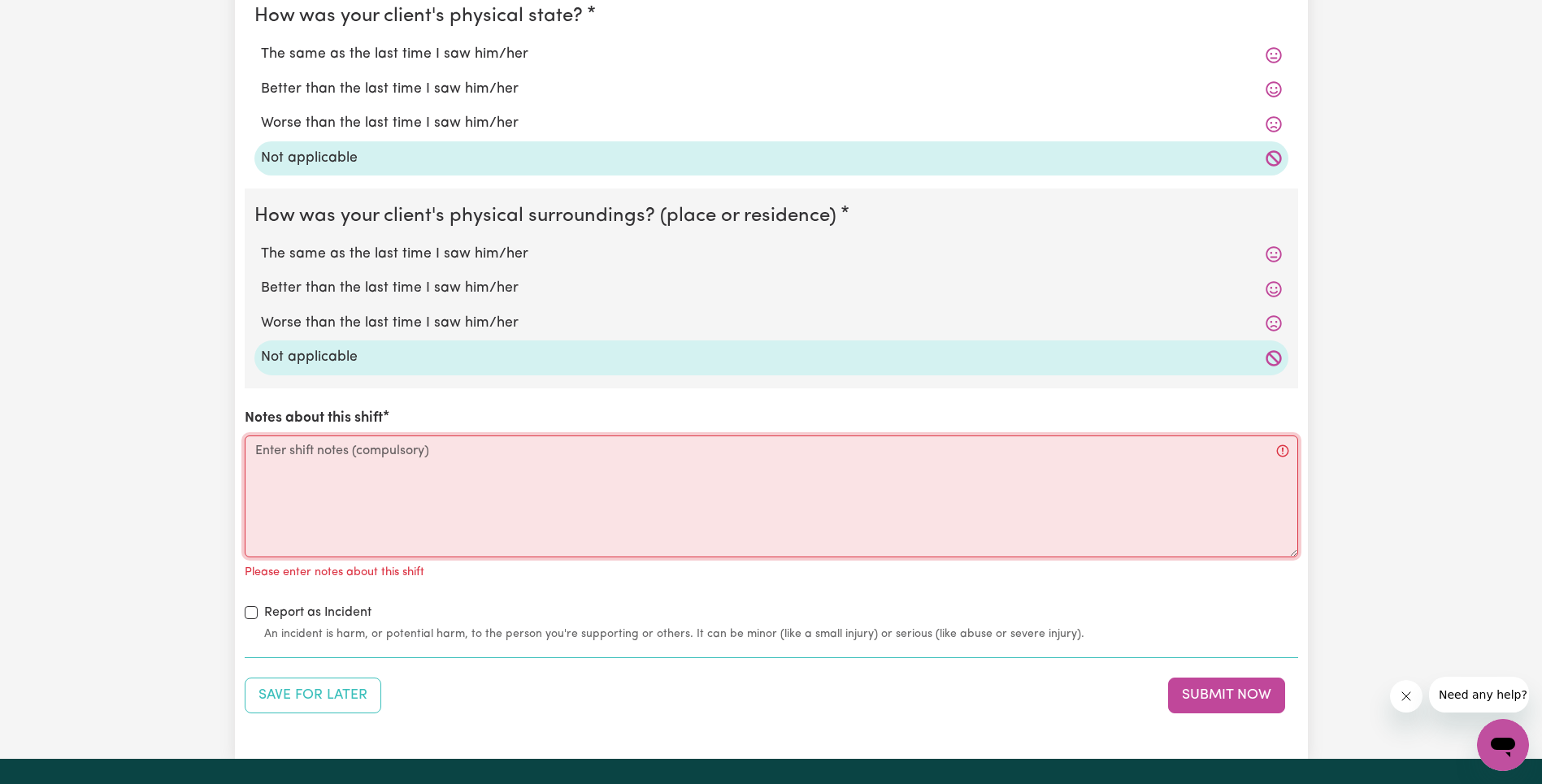
click at [386, 546] on textarea "Notes about this shift" at bounding box center [771, 496] width 1054 height 122
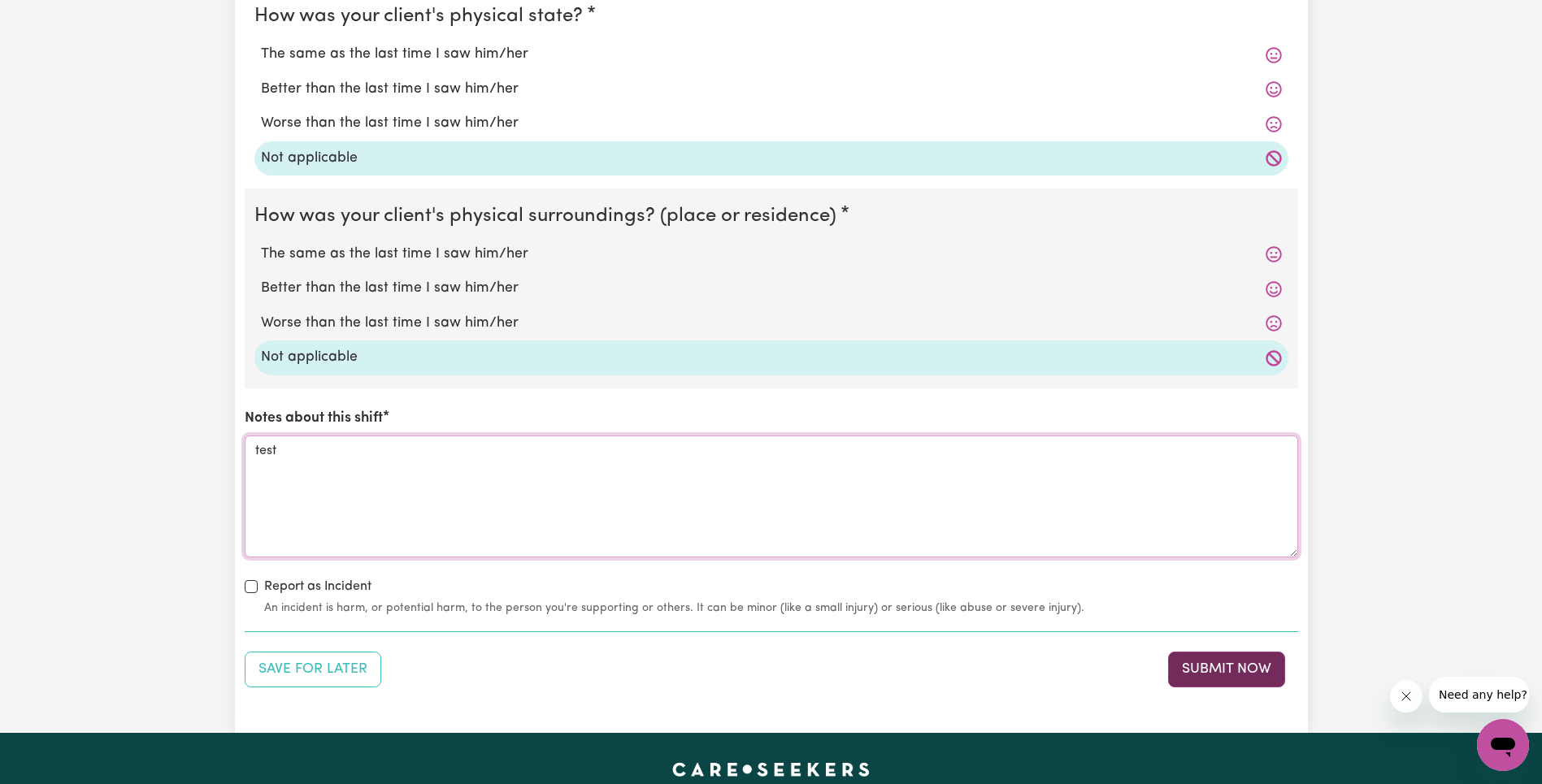
type textarea "test"
click at [1258, 673] on button "Submit Now" at bounding box center [1226, 670] width 117 height 36
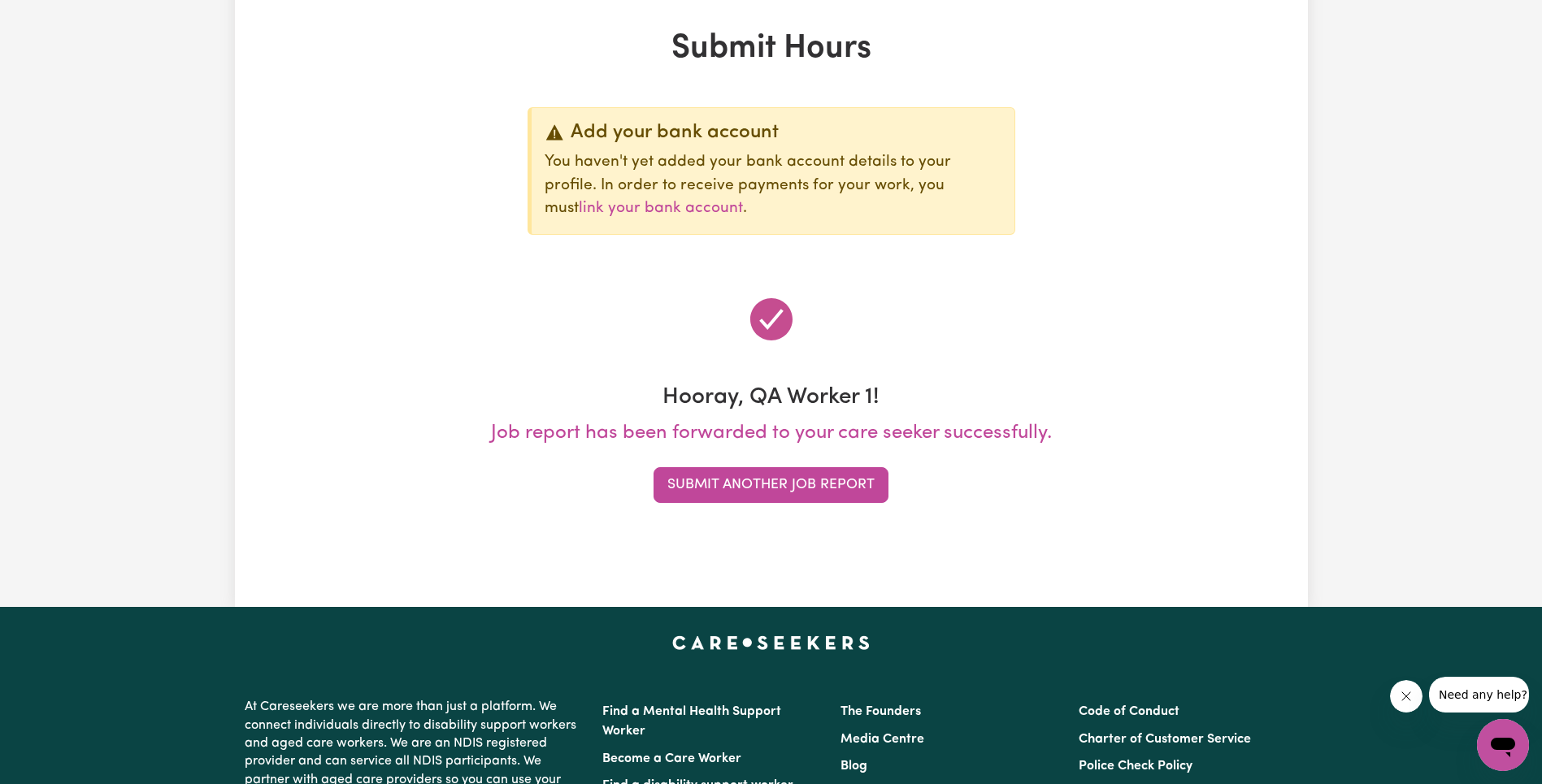
scroll to position [0, 0]
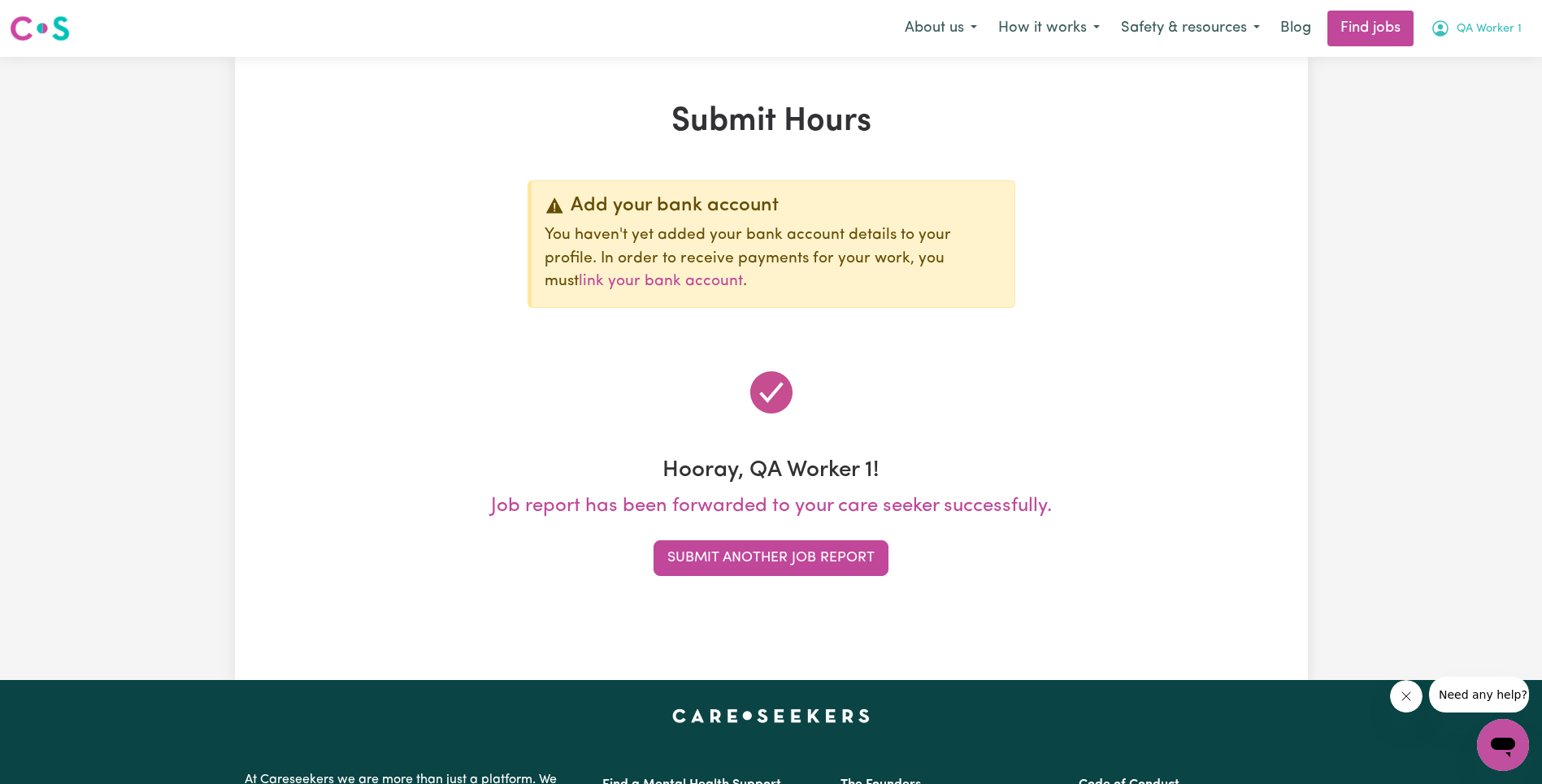
click at [1488, 44] on button "QA Worker 1" at bounding box center [1475, 28] width 112 height 34
click at [1480, 115] on link "Logout" at bounding box center [1467, 124] width 128 height 31
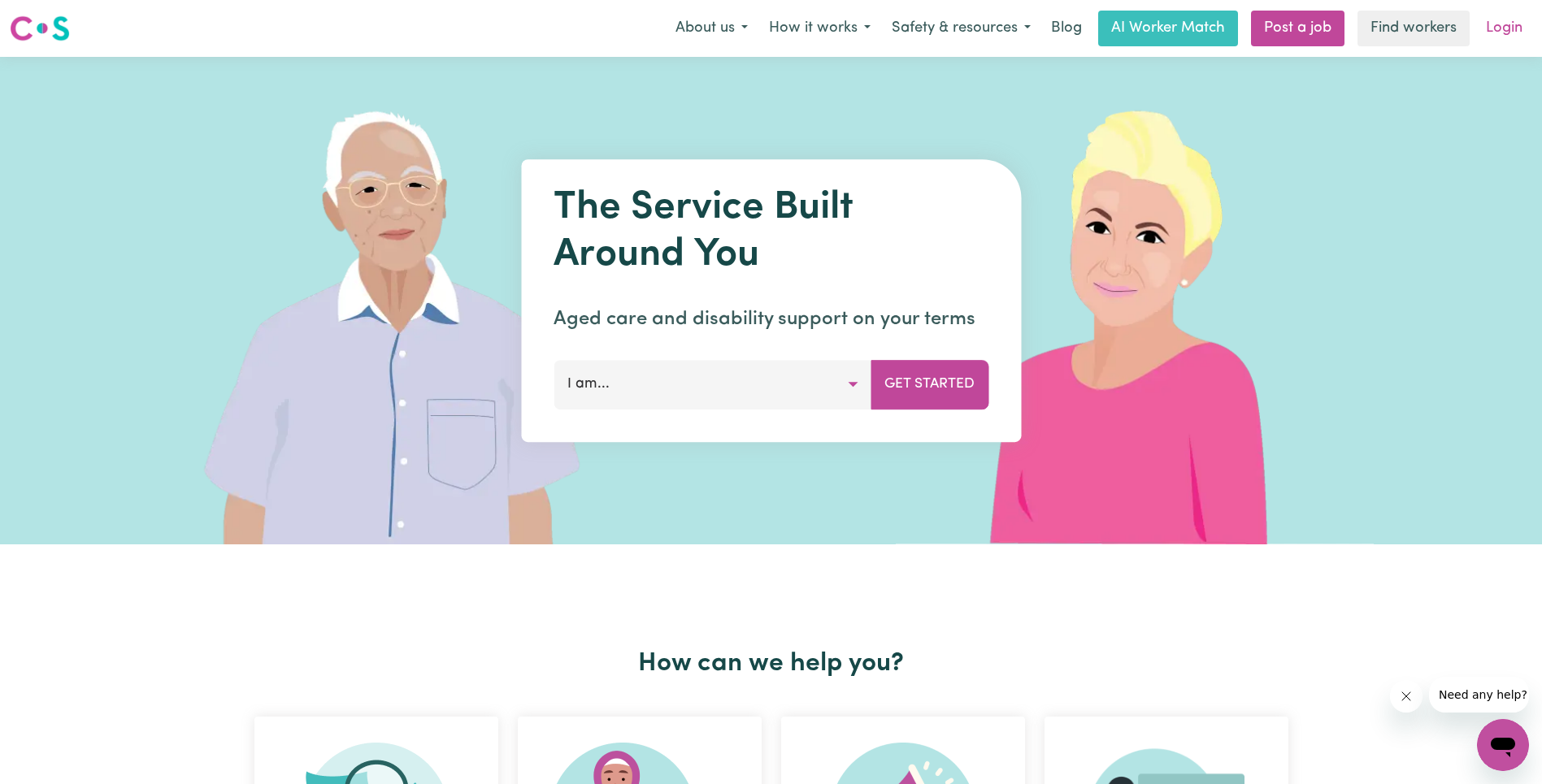
click at [1493, 43] on link "Login" at bounding box center [1504, 28] width 56 height 36
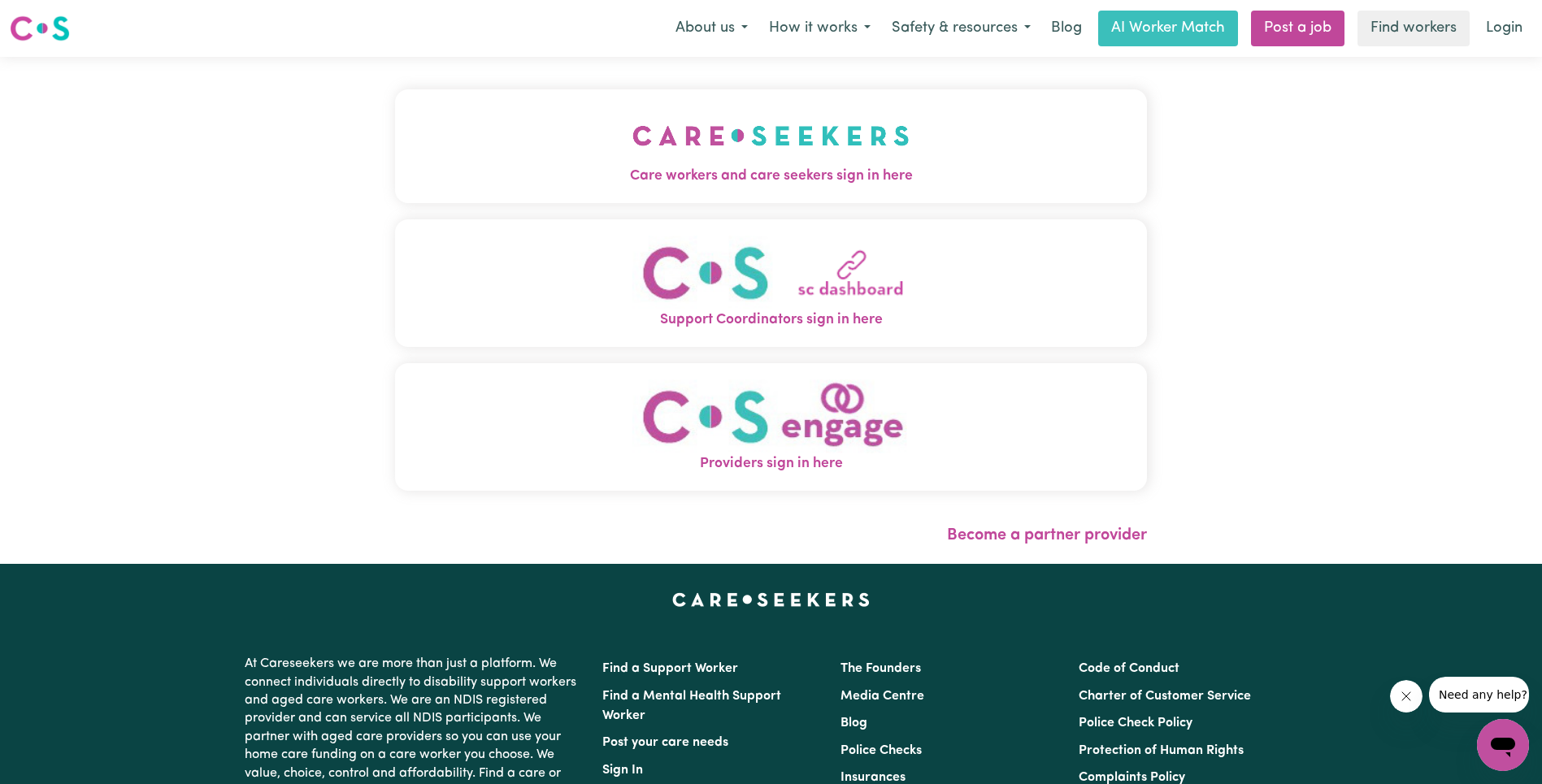
drag, startPoint x: 398, startPoint y: 84, endPoint x: 449, endPoint y: 111, distance: 57.7
click at [398, 84] on div "Care workers and care seekers sign in here Support Coordinators sign in here Pr…" at bounding box center [771, 311] width 771 height 507
click at [716, 164] on img "Care workers and care seekers sign in here" at bounding box center [770, 136] width 277 height 60
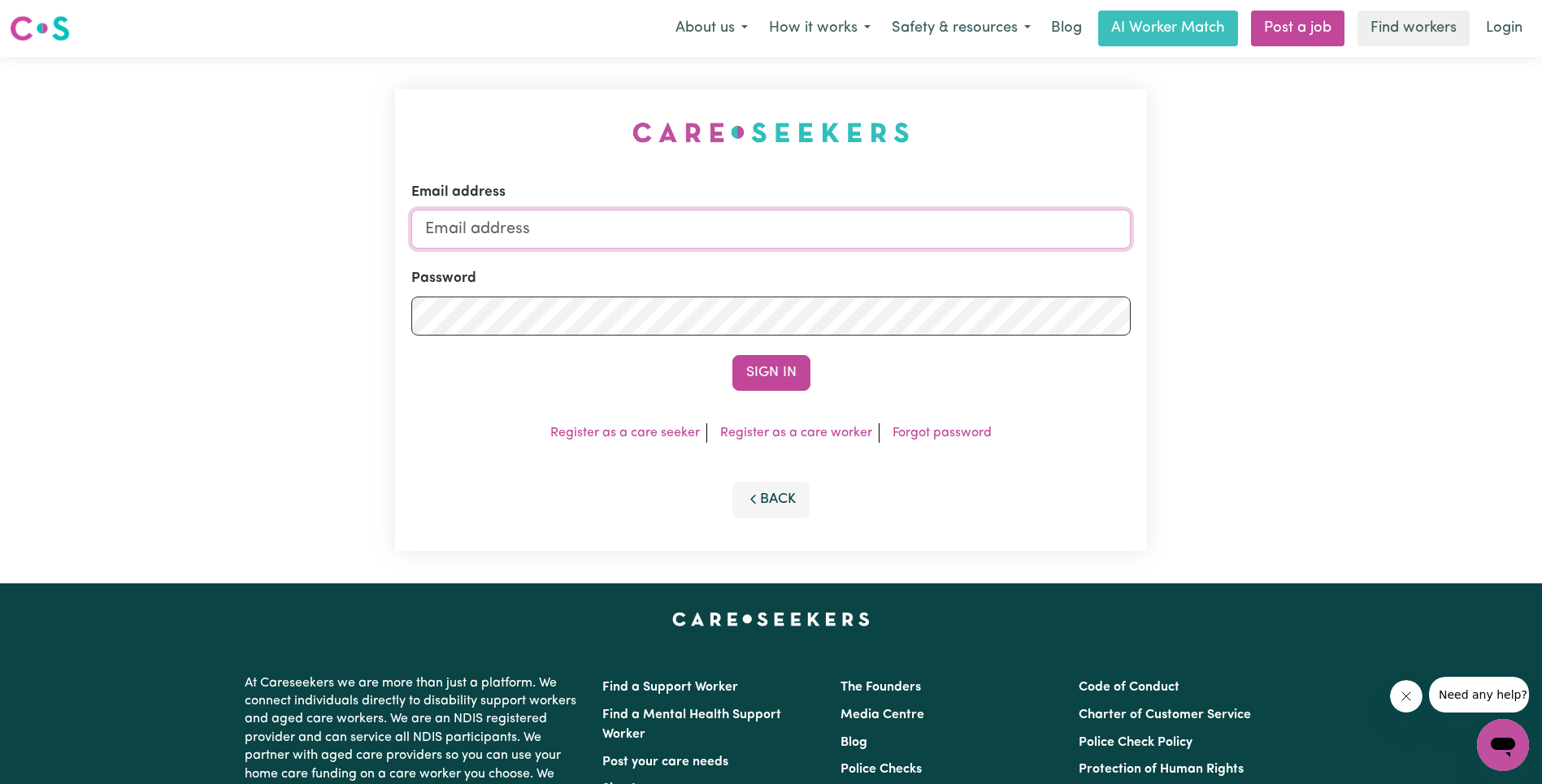
click at [803, 220] on input "Email address" at bounding box center [770, 229] width 719 height 39
type input "[EMAIL_ADDRESS][DOMAIN_NAME]"
click at [780, 378] on button "Sign In" at bounding box center [771, 373] width 78 height 36
